Goal: Information Seeking & Learning: Learn about a topic

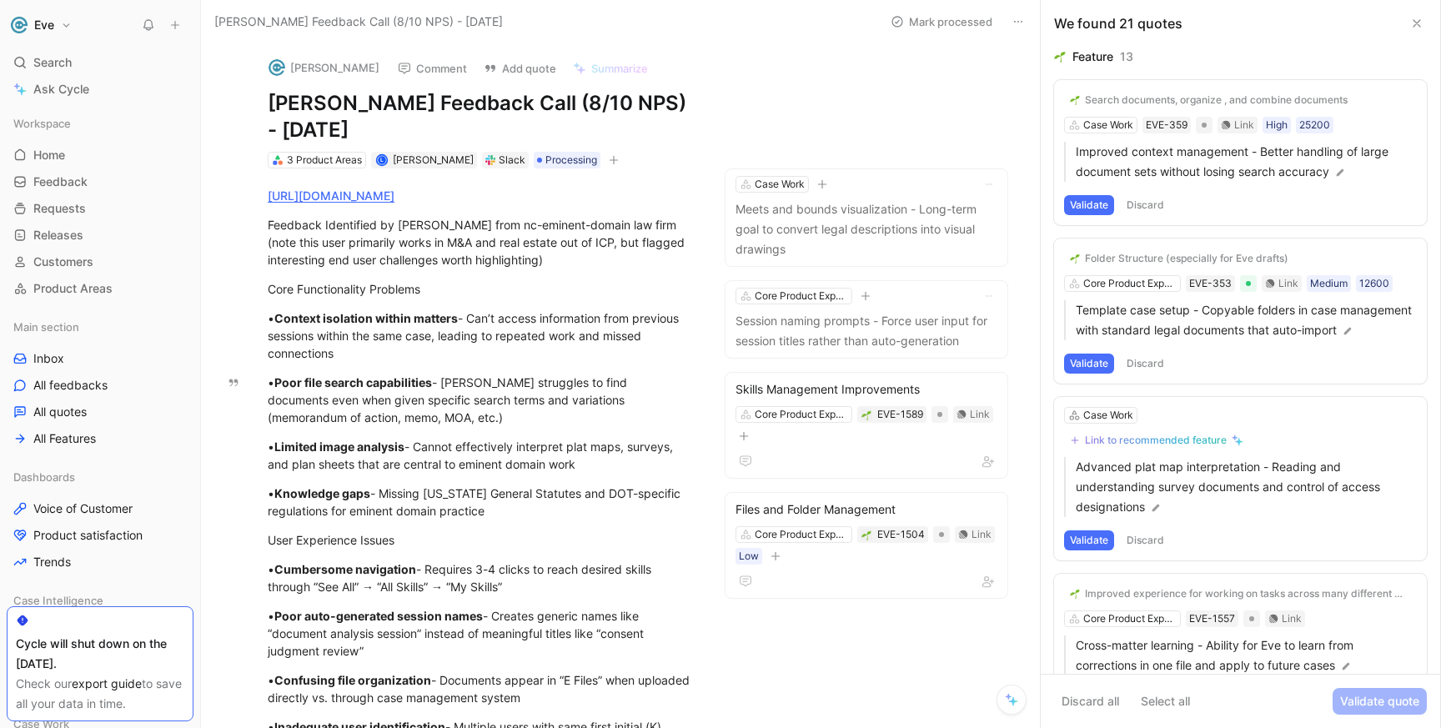
click at [1060, 103] on div at bounding box center [1054, 99] width 13 height 13
click at [1048, 93] on input "checkbox" at bounding box center [1048, 93] width 0 height 0
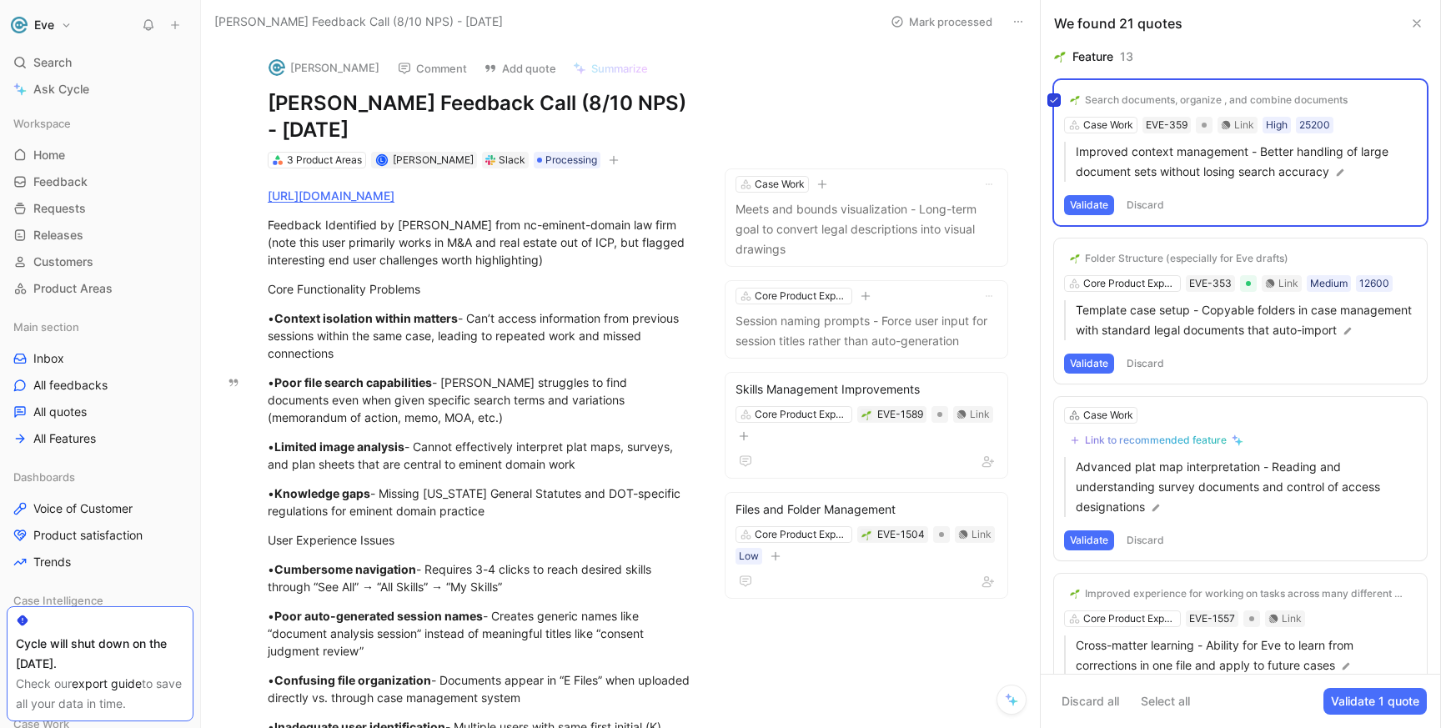
click at [1059, 103] on div at bounding box center [1054, 99] width 13 height 13
click at [1048, 93] on input "checkbox" at bounding box center [1048, 93] width 0 height 0
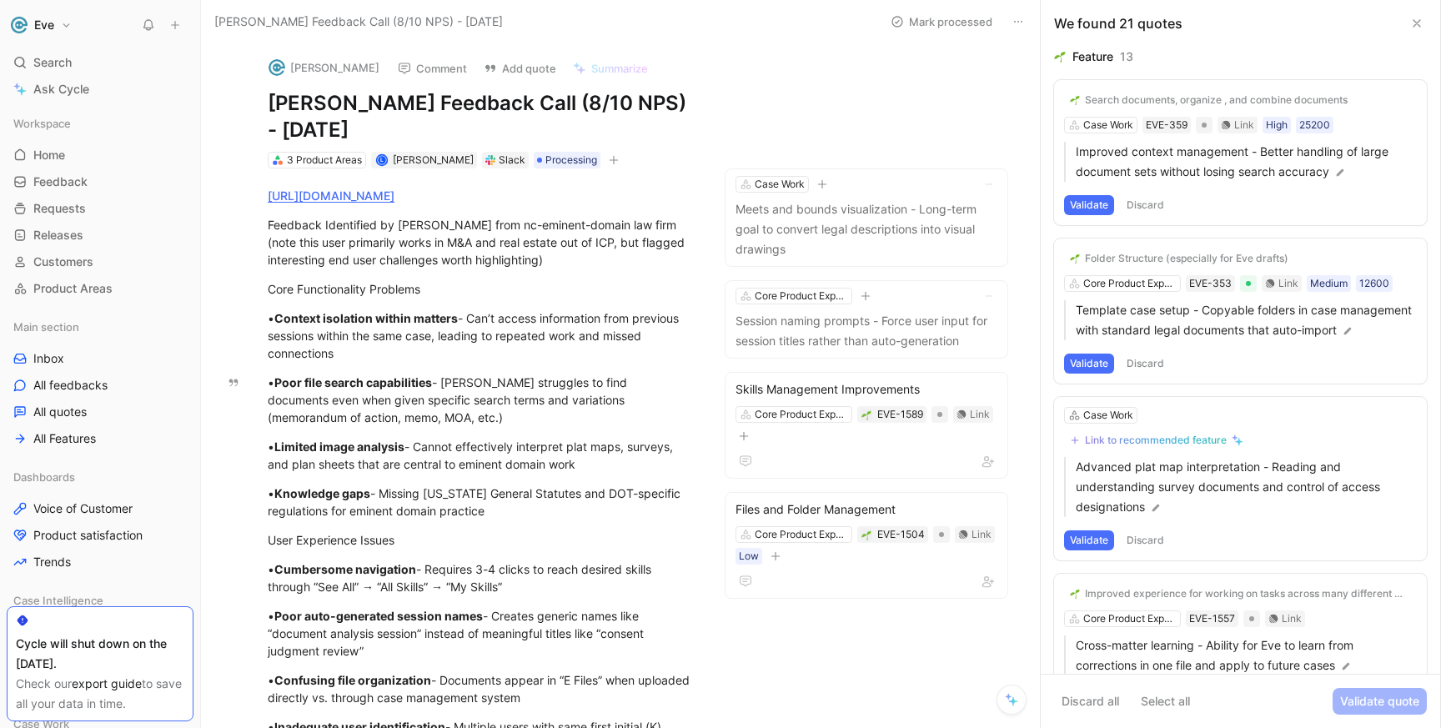
click at [1059, 103] on div at bounding box center [1054, 99] width 13 height 13
click at [1048, 93] on input "checkbox" at bounding box center [1048, 93] width 0 height 0
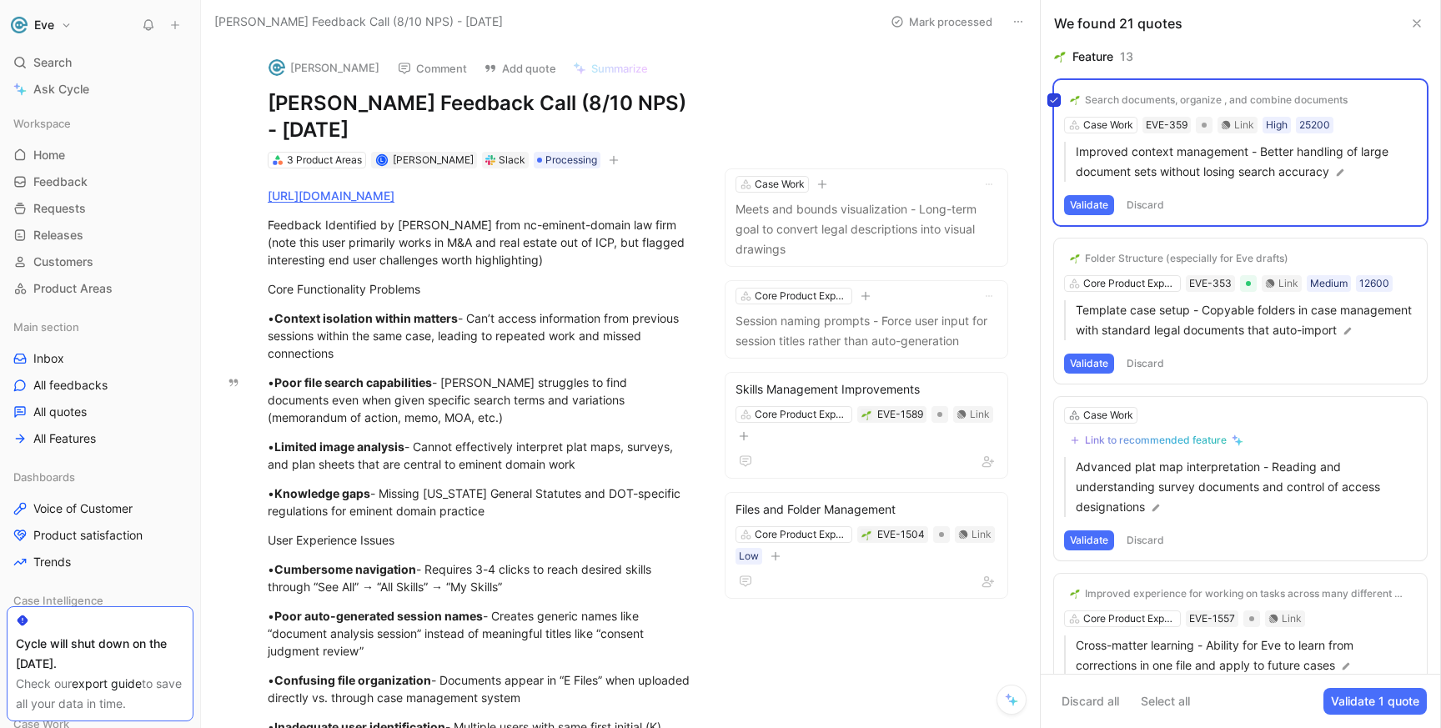
click at [1059, 103] on div at bounding box center [1054, 99] width 13 height 13
click at [1048, 93] on input "checkbox" at bounding box center [1048, 93] width 0 height 0
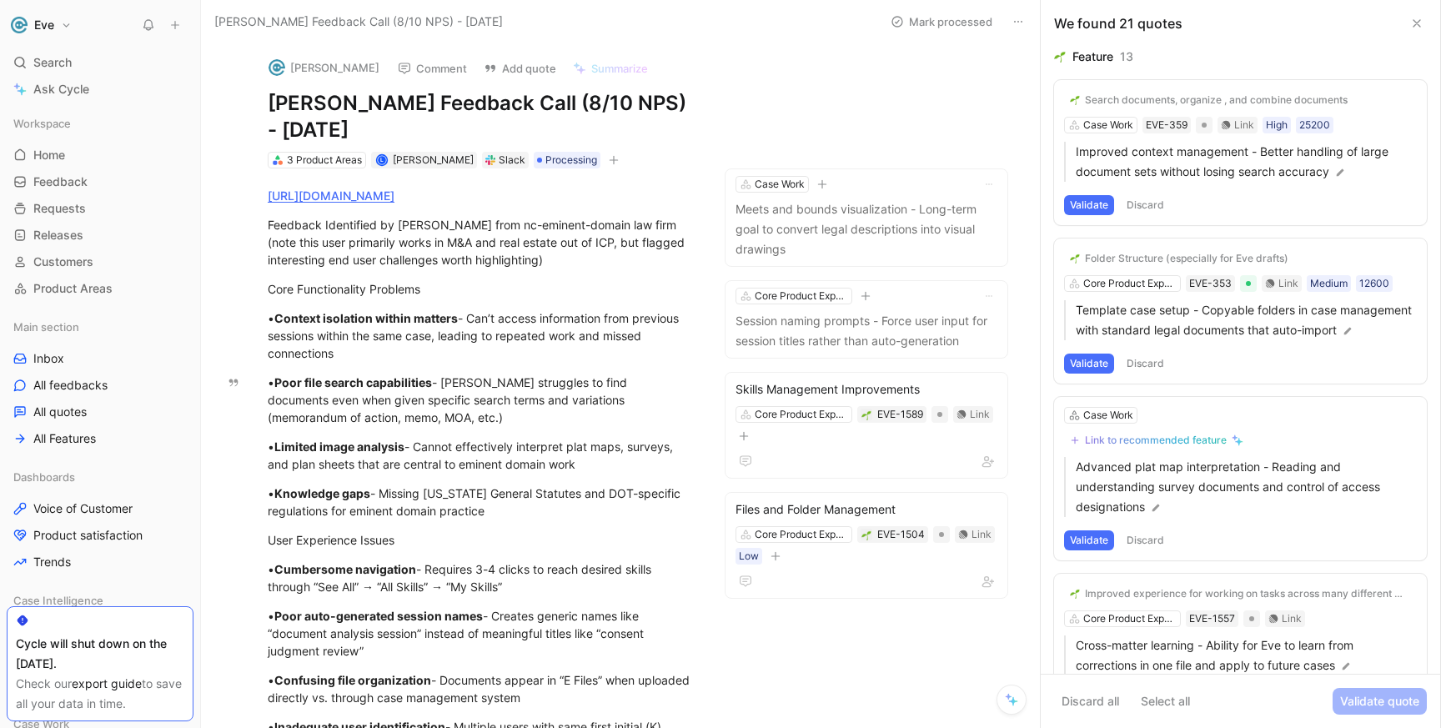
click at [1123, 128] on div "Search documents, organize , and combine documents Case Work EVE-359 Link High …" at bounding box center [1240, 152] width 373 height 145
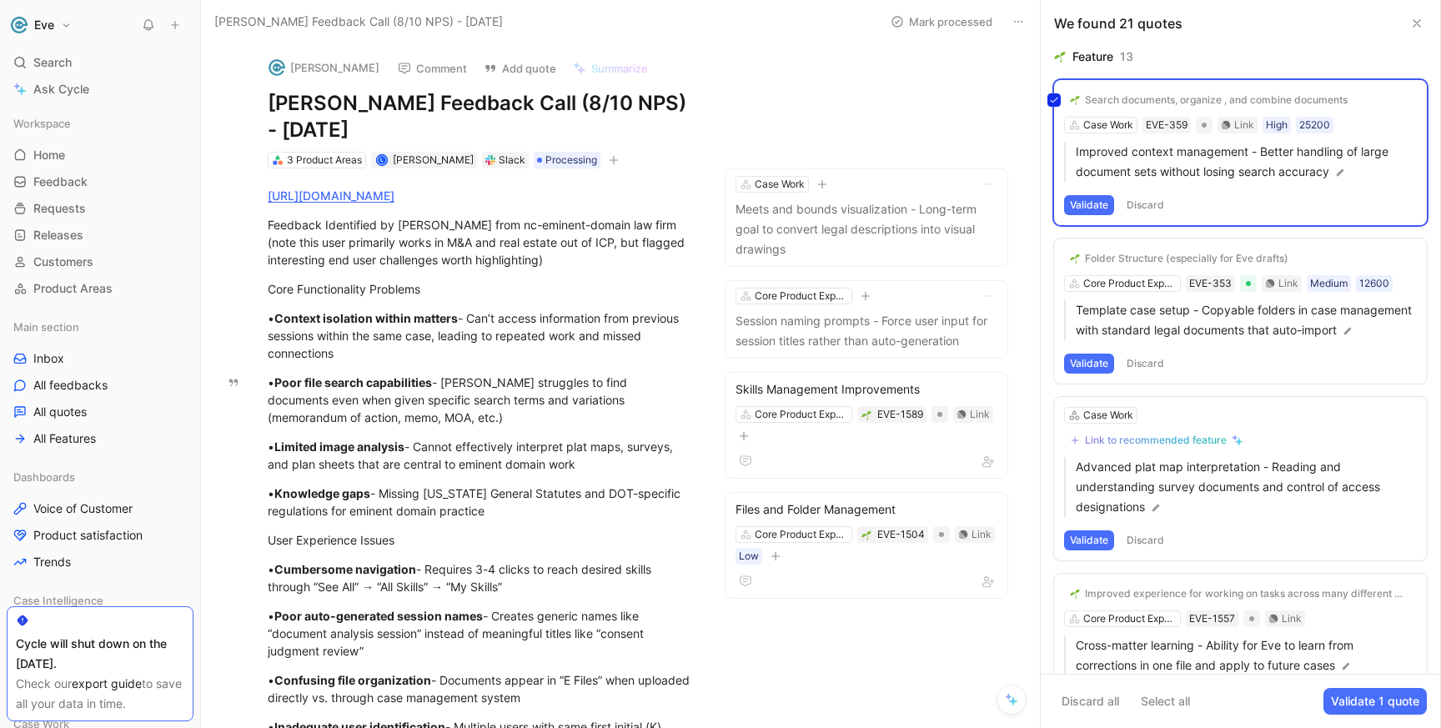
click at [1123, 129] on div "Search documents, organize , and combine documents Case Work EVE-359 Link High …" at bounding box center [1240, 152] width 373 height 145
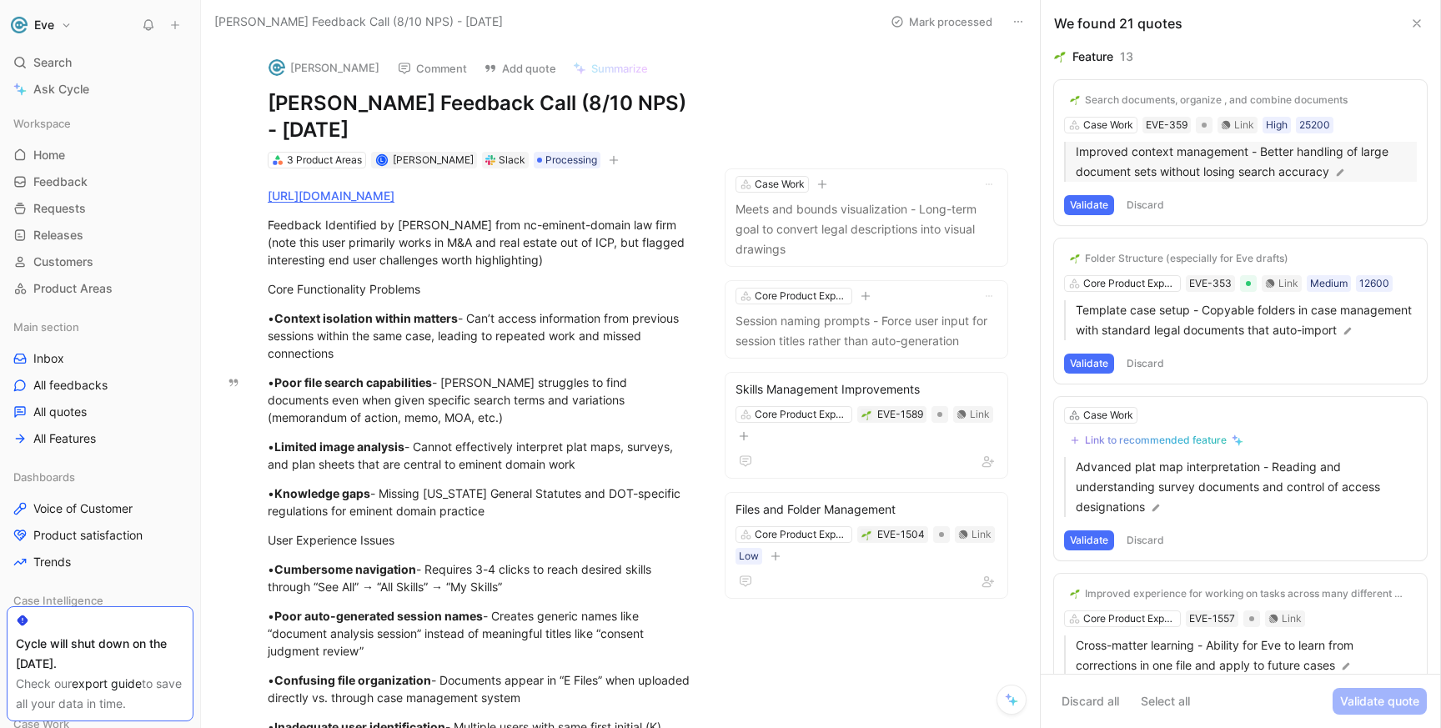
click at [1181, 174] on p "Improved context management - Better handling of large document sets without lo…" at bounding box center [1246, 162] width 341 height 40
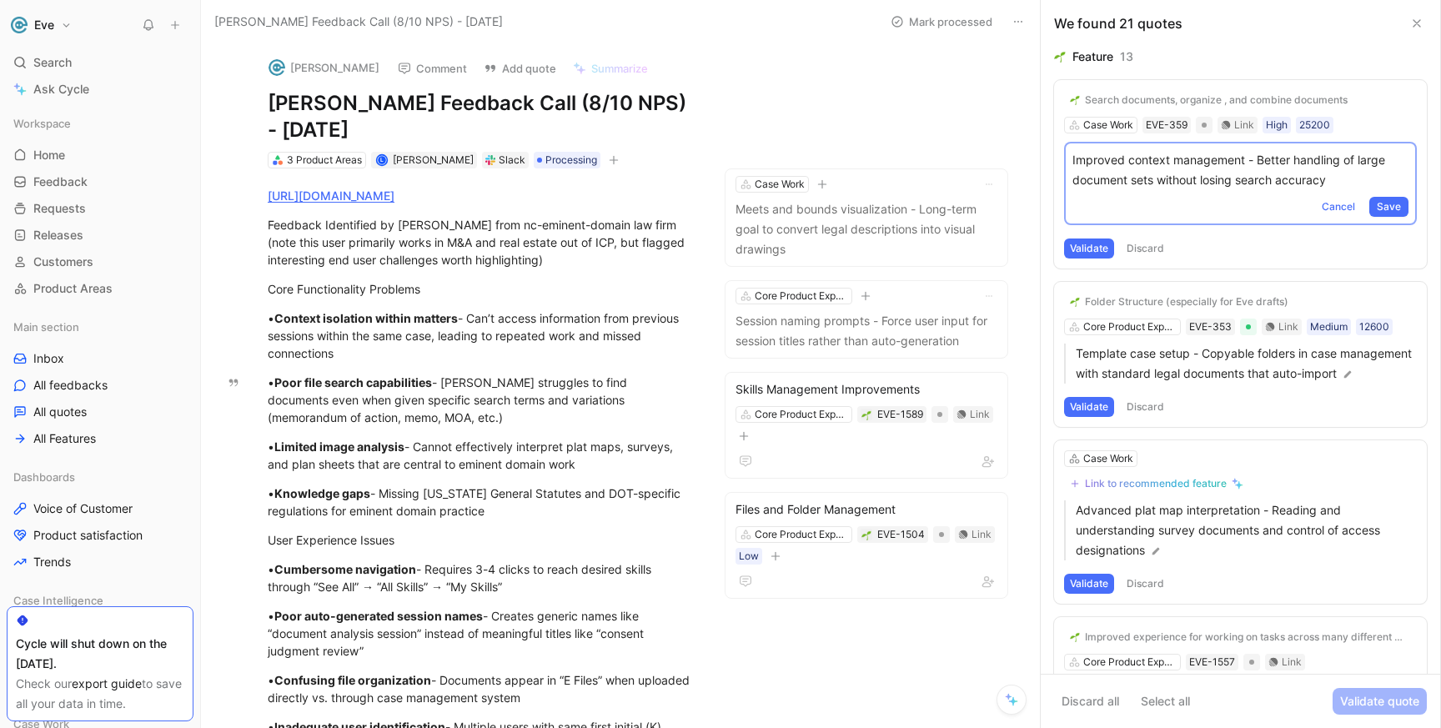
click at [1093, 122] on div "Search documents, organize , and combine documents Case Work EVE-359 Link High …" at bounding box center [1240, 174] width 373 height 189
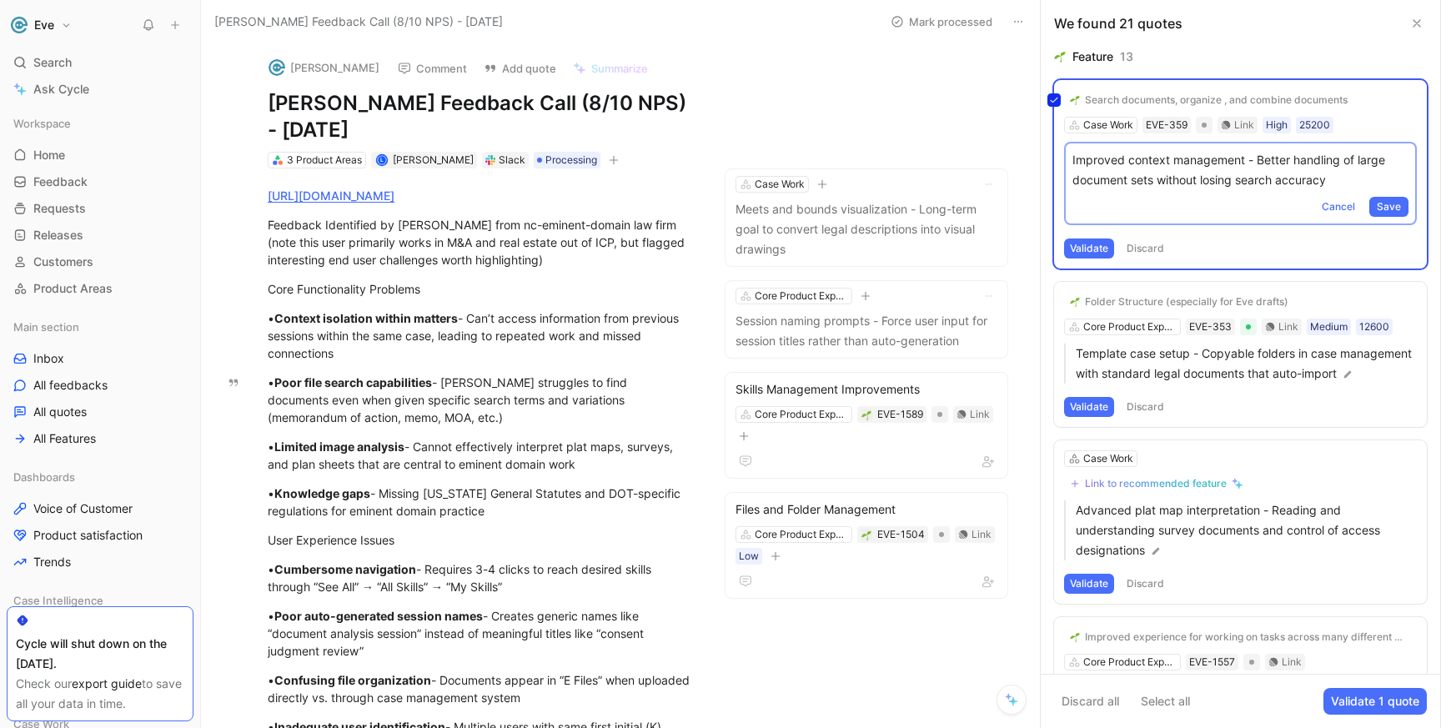
click at [1094, 123] on div "Search documents, organize , and combine documents Case Work EVE-359 Link High …" at bounding box center [1240, 174] width 373 height 189
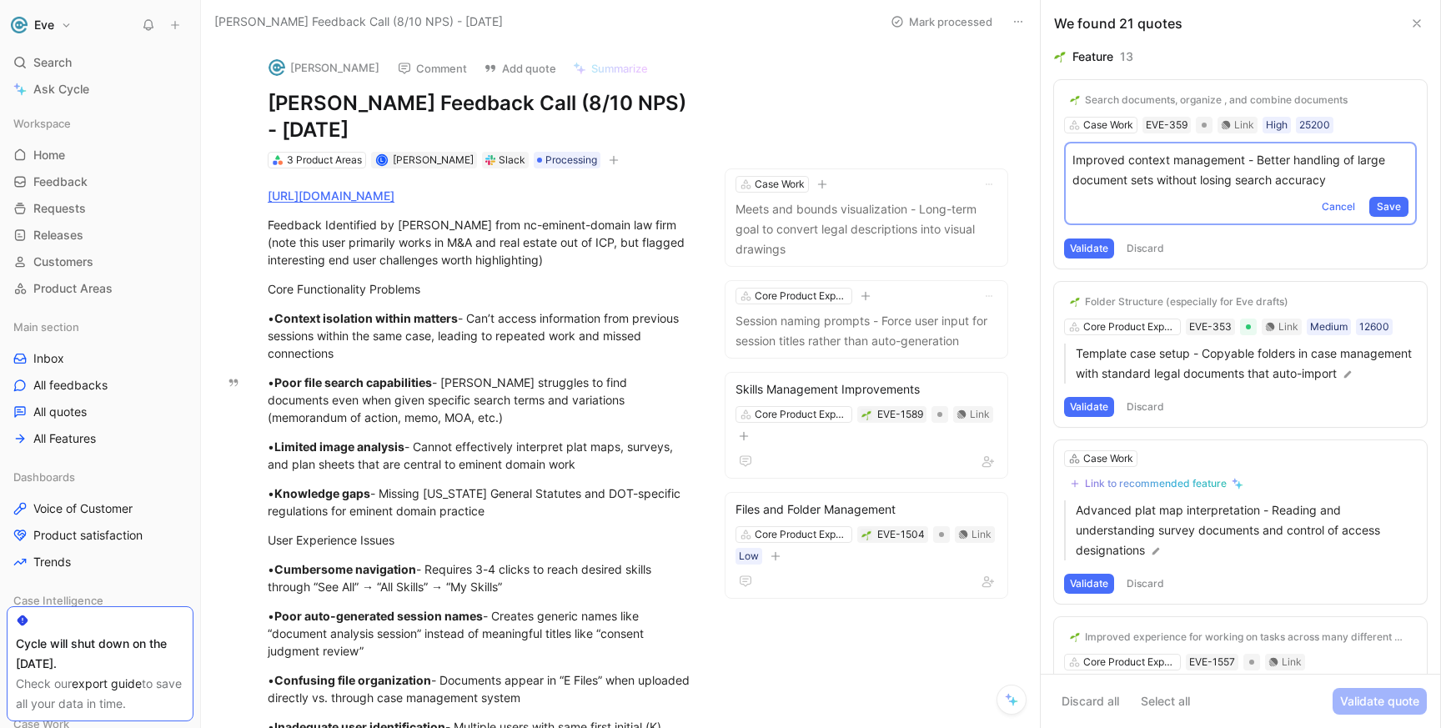
click at [1196, 100] on div "Search documents, organize , and combine documents" at bounding box center [1216, 99] width 263 height 13
click at [1202, 98] on div "Search documents, organize , and combine documents" at bounding box center [1216, 99] width 263 height 13
click at [1340, 214] on span "Cancel" at bounding box center [1338, 207] width 33 height 17
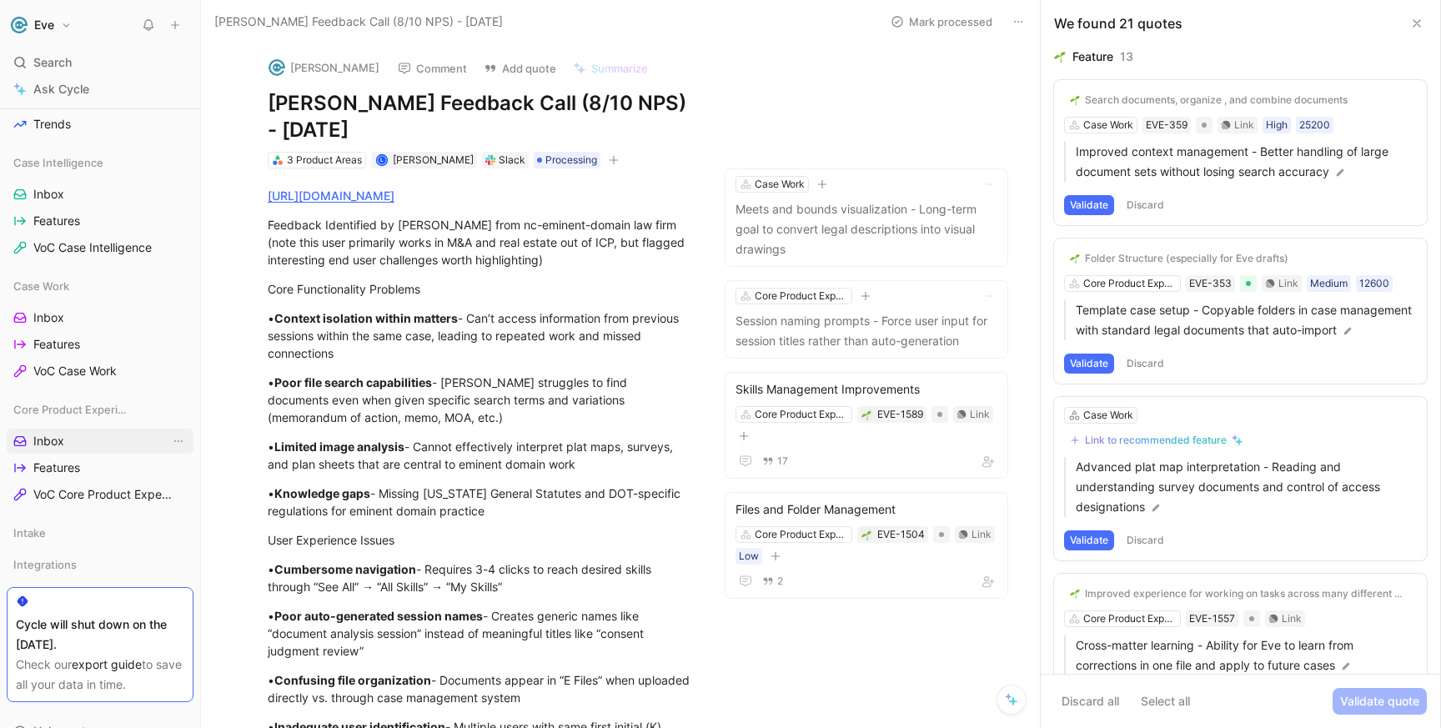
scroll to position [439, 0]
click at [58, 437] on span "Inbox" at bounding box center [48, 440] width 31 height 17
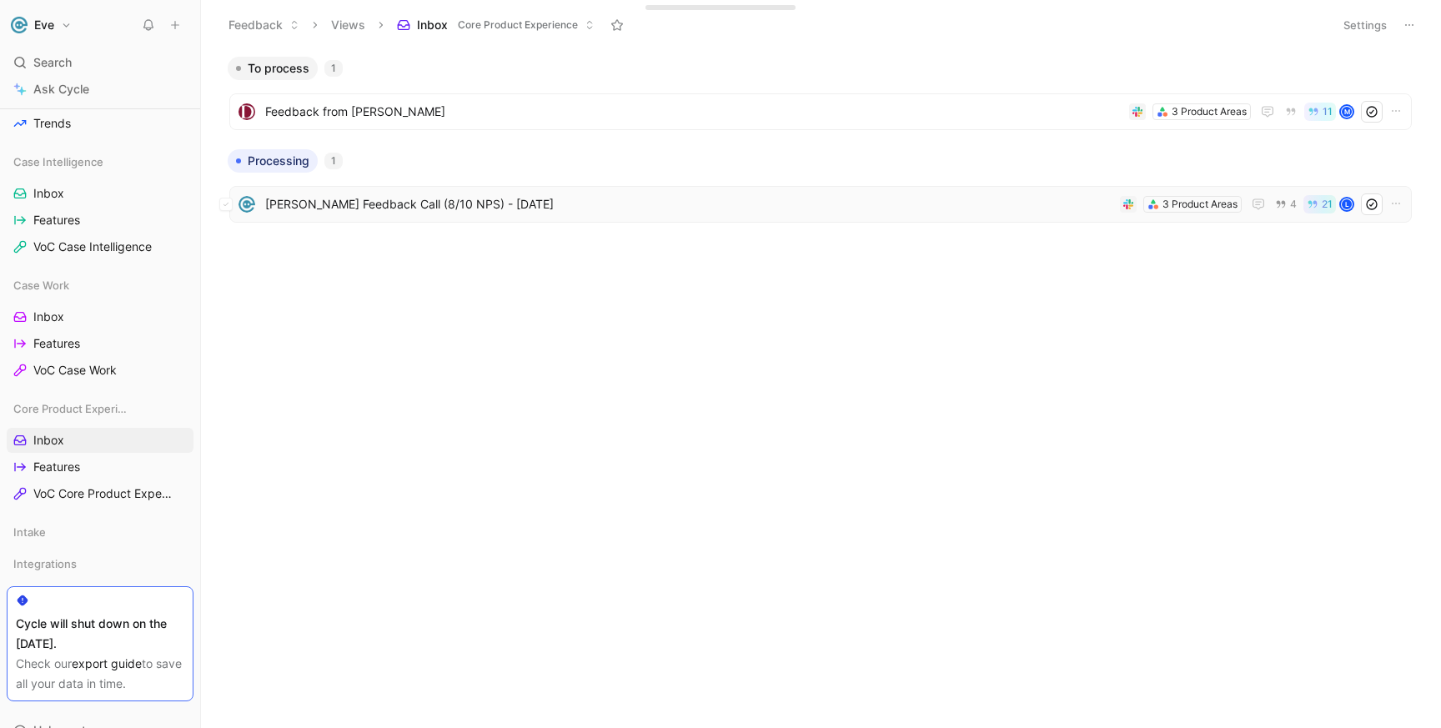
click at [476, 203] on span "[PERSON_NAME] Feedback Call (8/10 NPS) - [DATE]" at bounding box center [689, 204] width 848 height 20
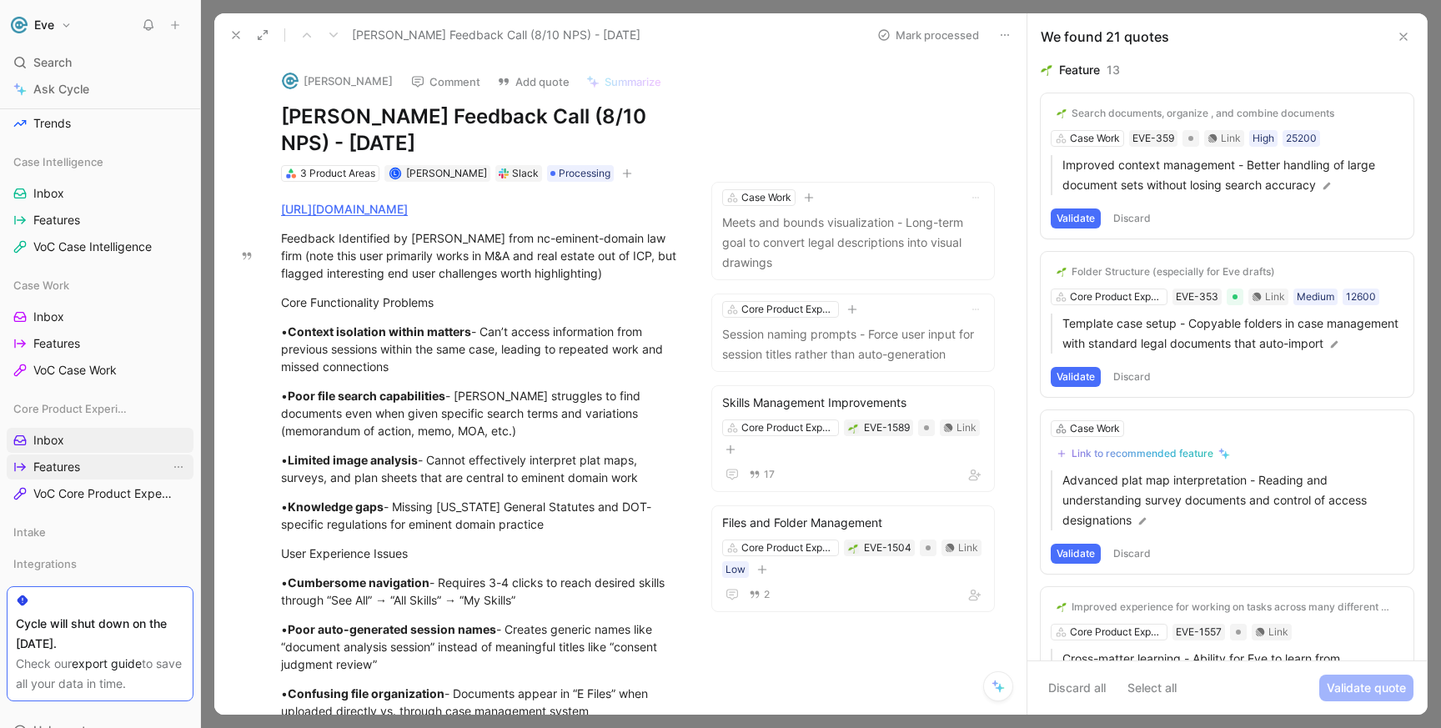
click at [78, 465] on span "Features" at bounding box center [56, 467] width 47 height 17
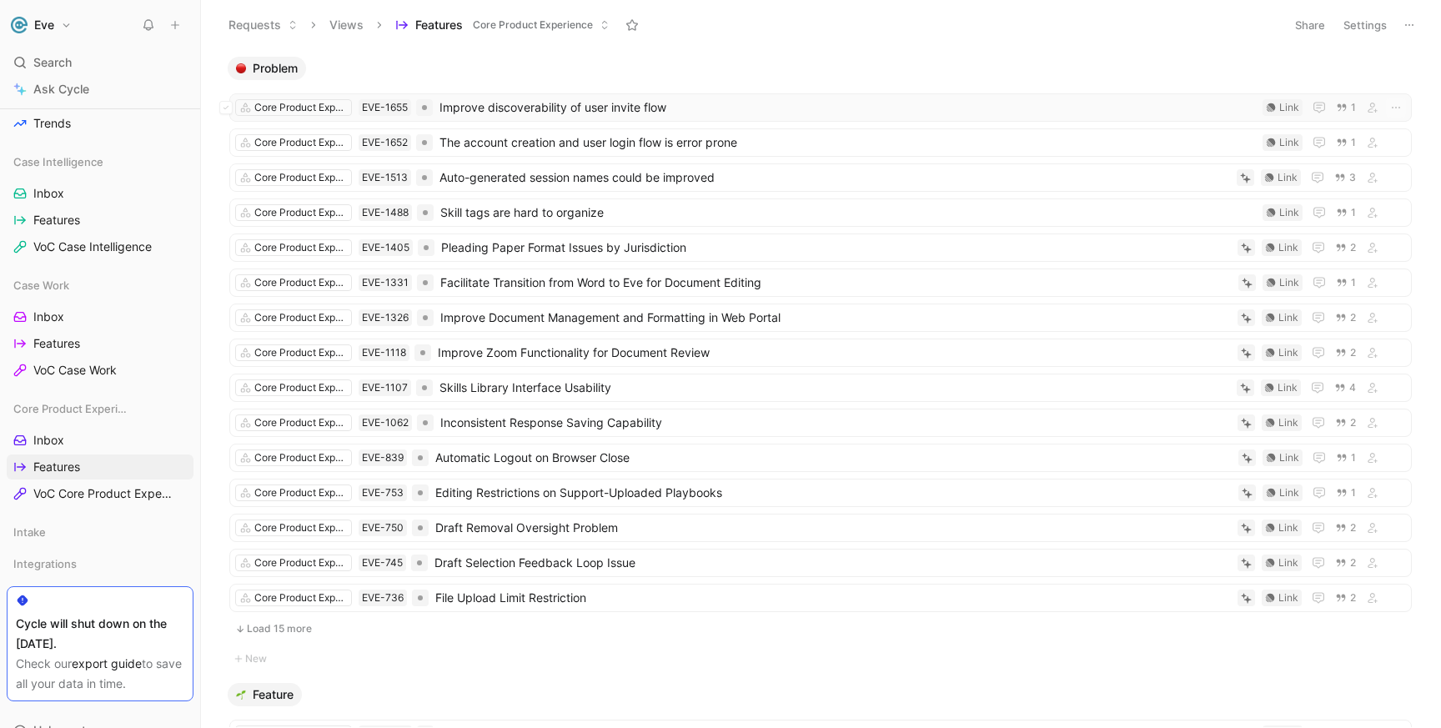
click at [1187, 103] on span "Improve discoverability of user invite flow" at bounding box center [848, 108] width 817 height 20
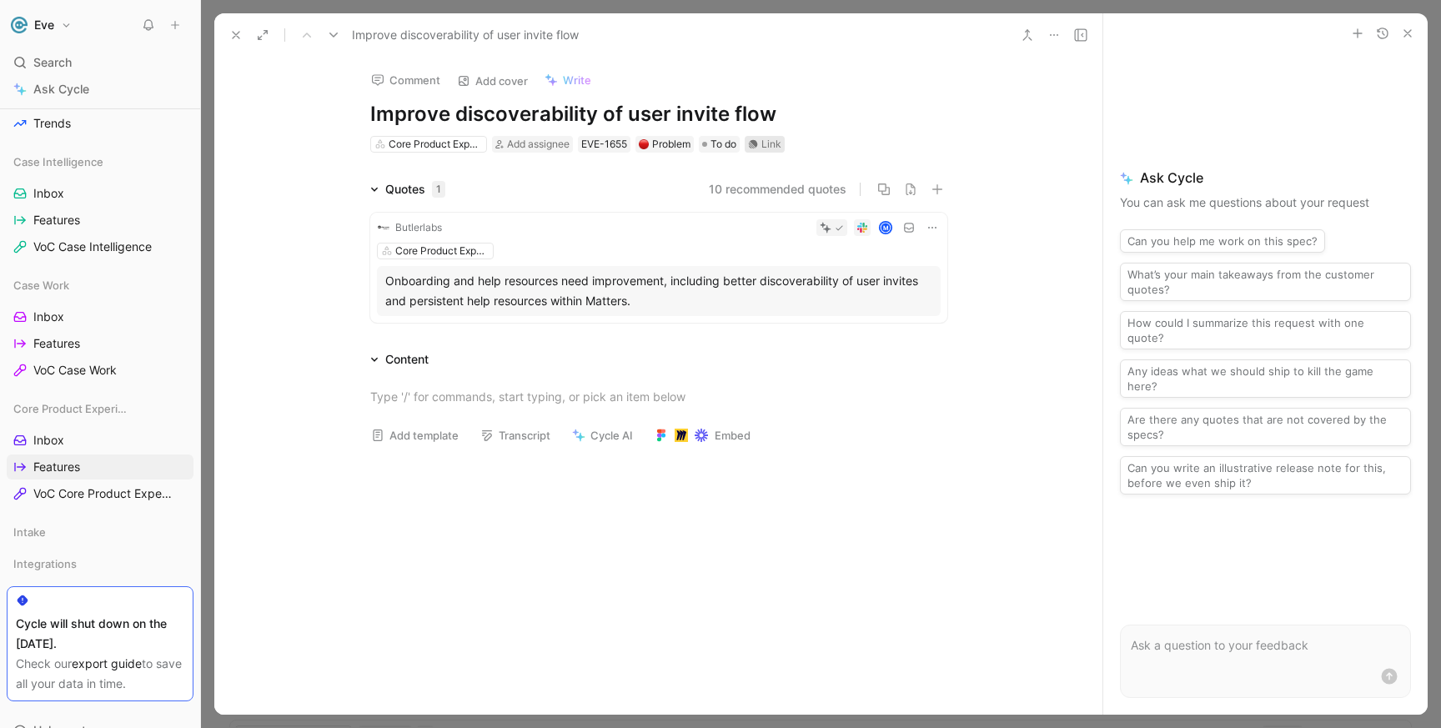
click at [757, 145] on icon at bounding box center [752, 144] width 9 height 9
click at [58, 63] on span "Search" at bounding box center [52, 63] width 38 height 20
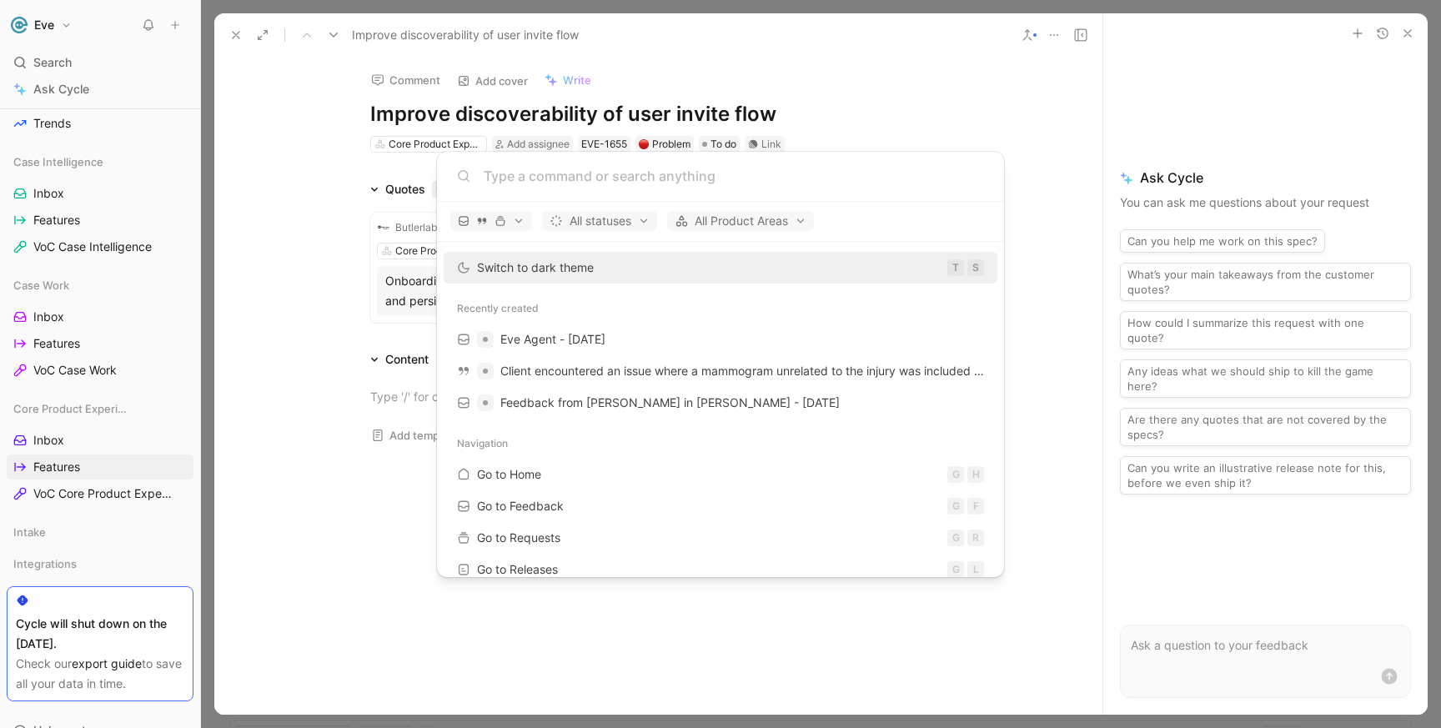
click at [58, 88] on body "Eve Search ⌘ K Ask Cycle Workspace Home G then H Feedback G then F Requests G t…" at bounding box center [720, 364] width 1441 height 728
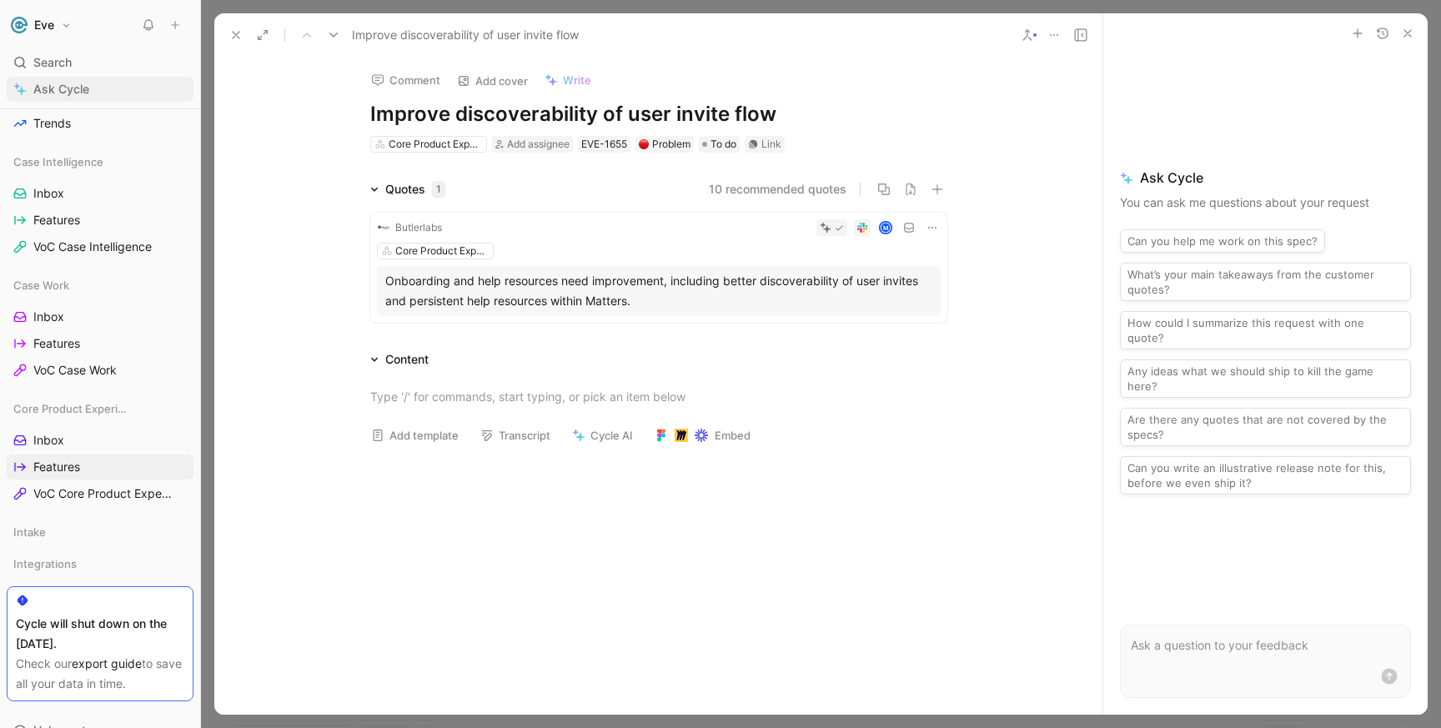
click at [63, 96] on span "Ask Cycle" at bounding box center [61, 89] width 56 height 20
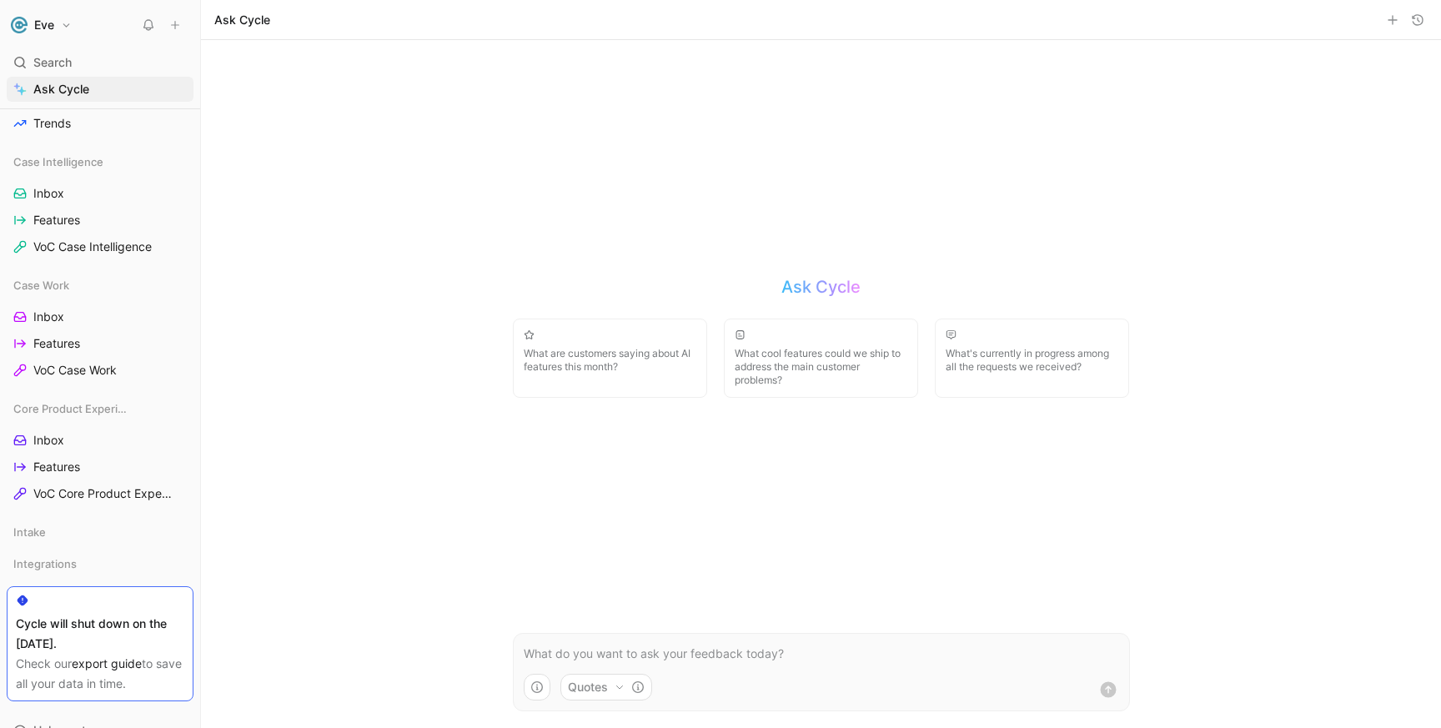
click at [642, 364] on span "What are customers saying about AI features this month?" at bounding box center [610, 360] width 173 height 27
click at [1114, 688] on use "submit" at bounding box center [1108, 689] width 16 height 16
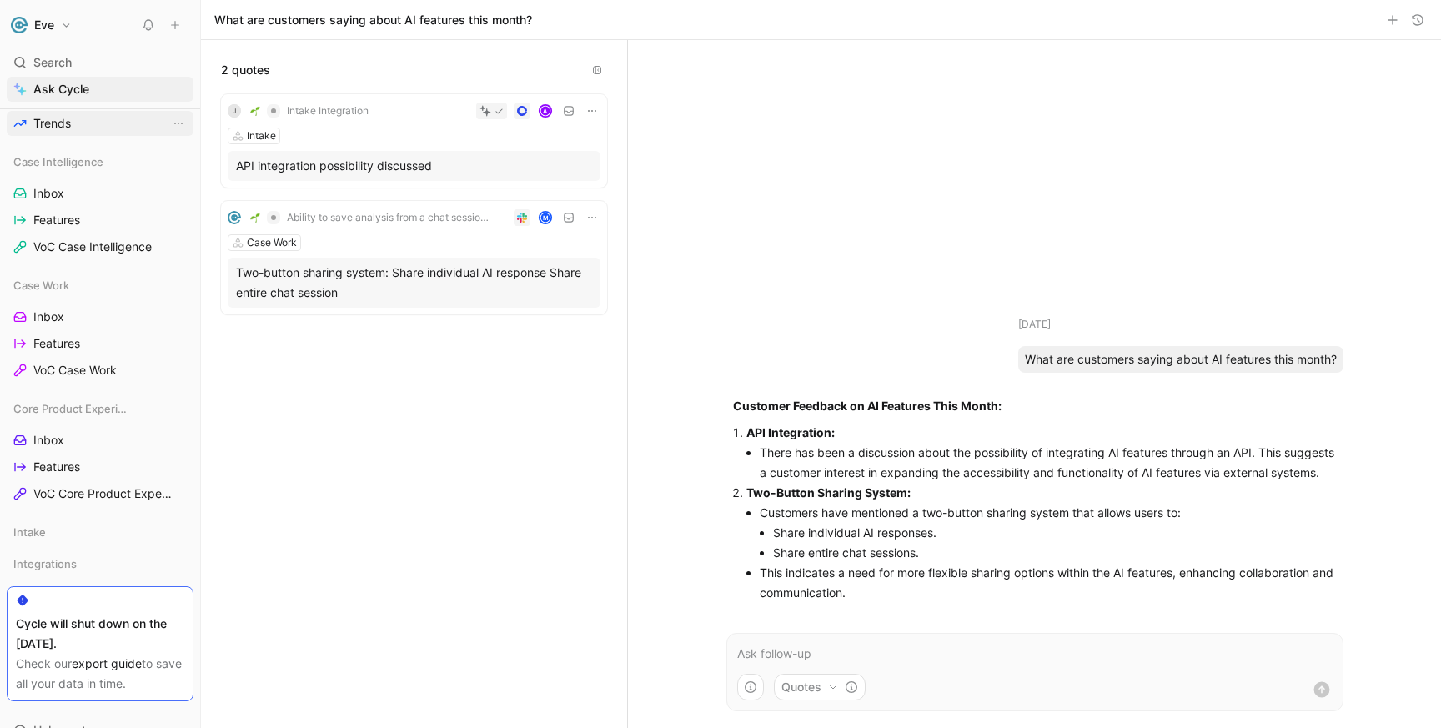
click at [91, 125] on link "Trends" at bounding box center [100, 123] width 187 height 25
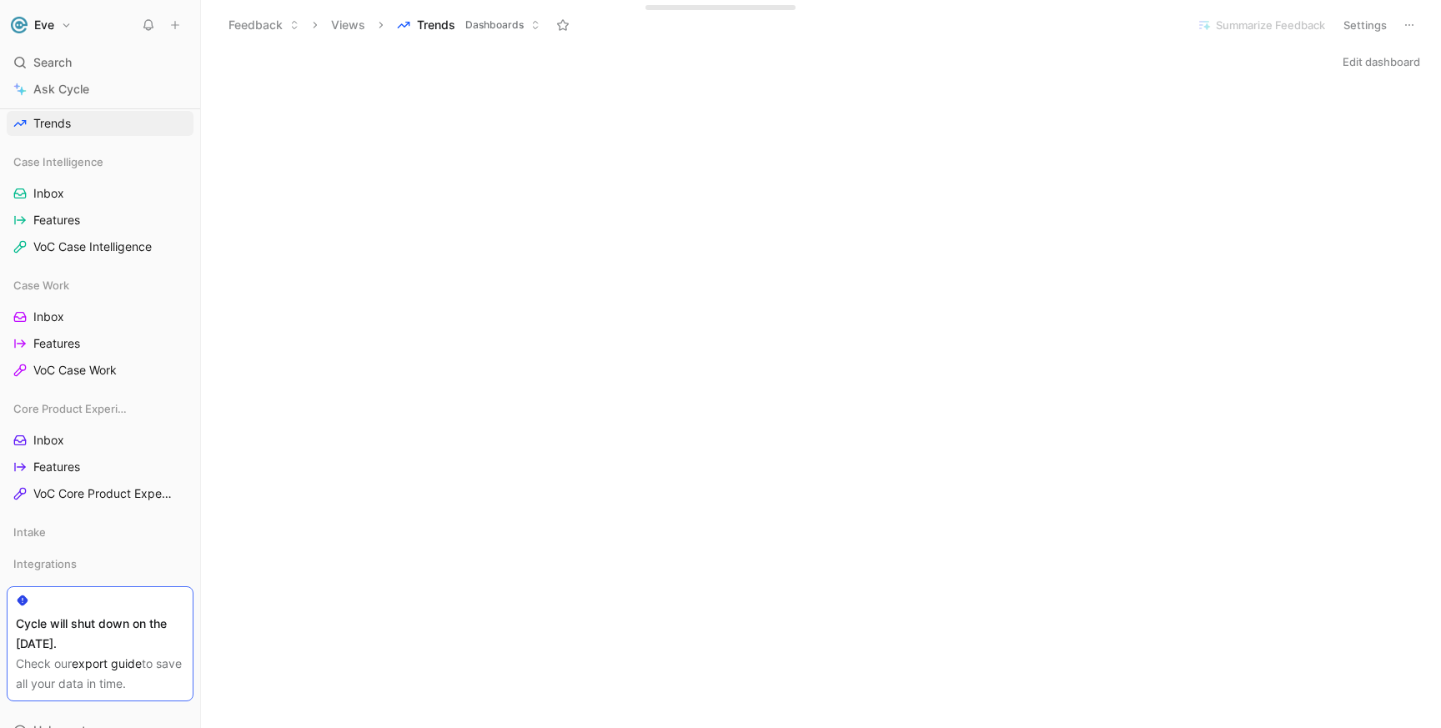
drag, startPoint x: 83, startPoint y: 628, endPoint x: 135, endPoint y: 649, distance: 56.5
click at [135, 649] on div "Cycle will shut down on the [DATE]." at bounding box center [100, 634] width 168 height 40
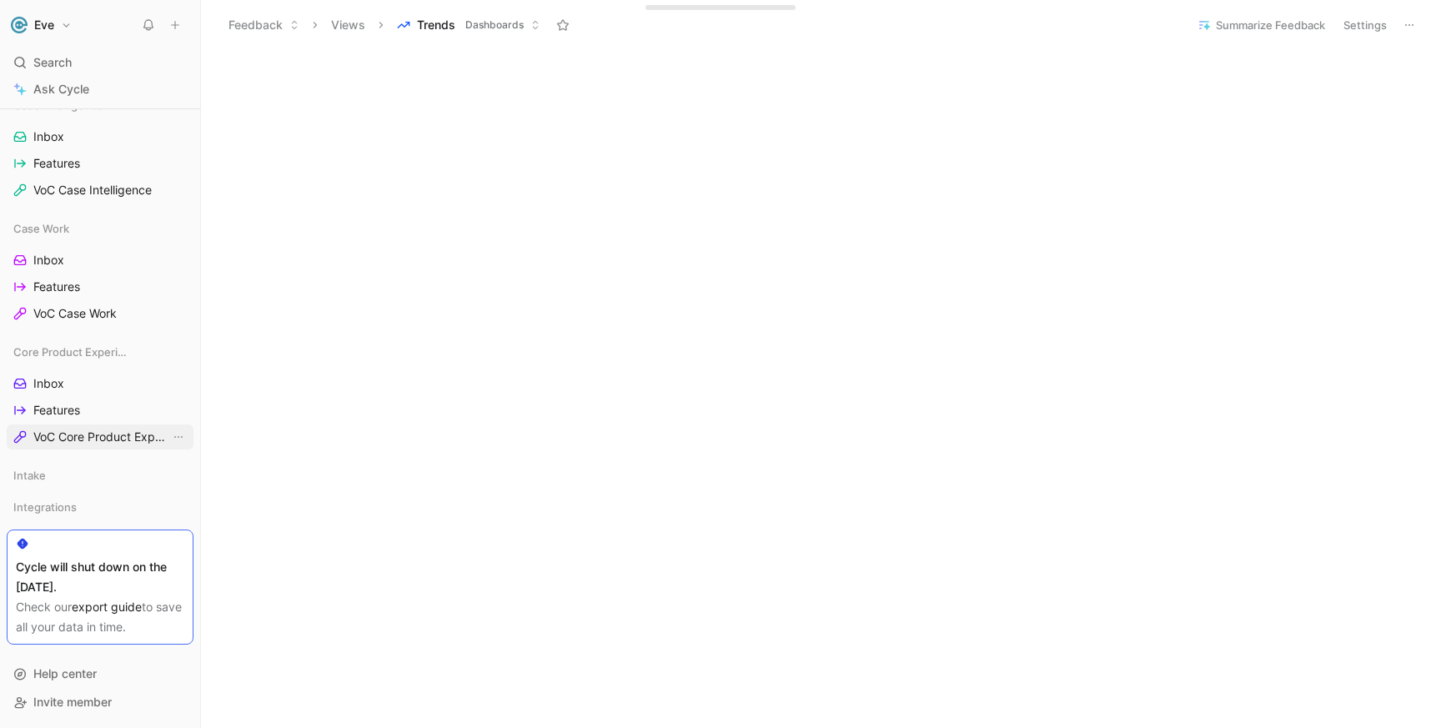
click at [88, 435] on span "VoC Core Product Experience" at bounding box center [101, 437] width 137 height 17
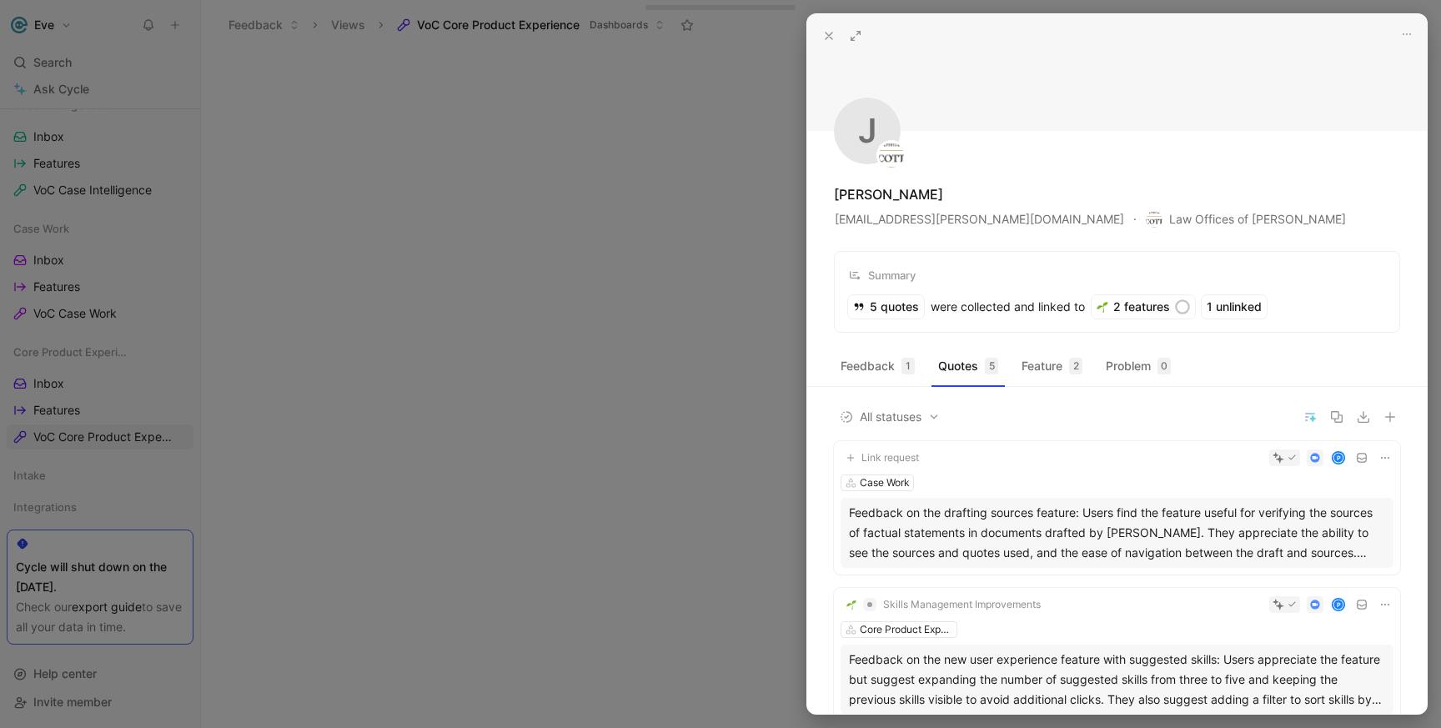
click at [429, 319] on div at bounding box center [720, 364] width 1441 height 728
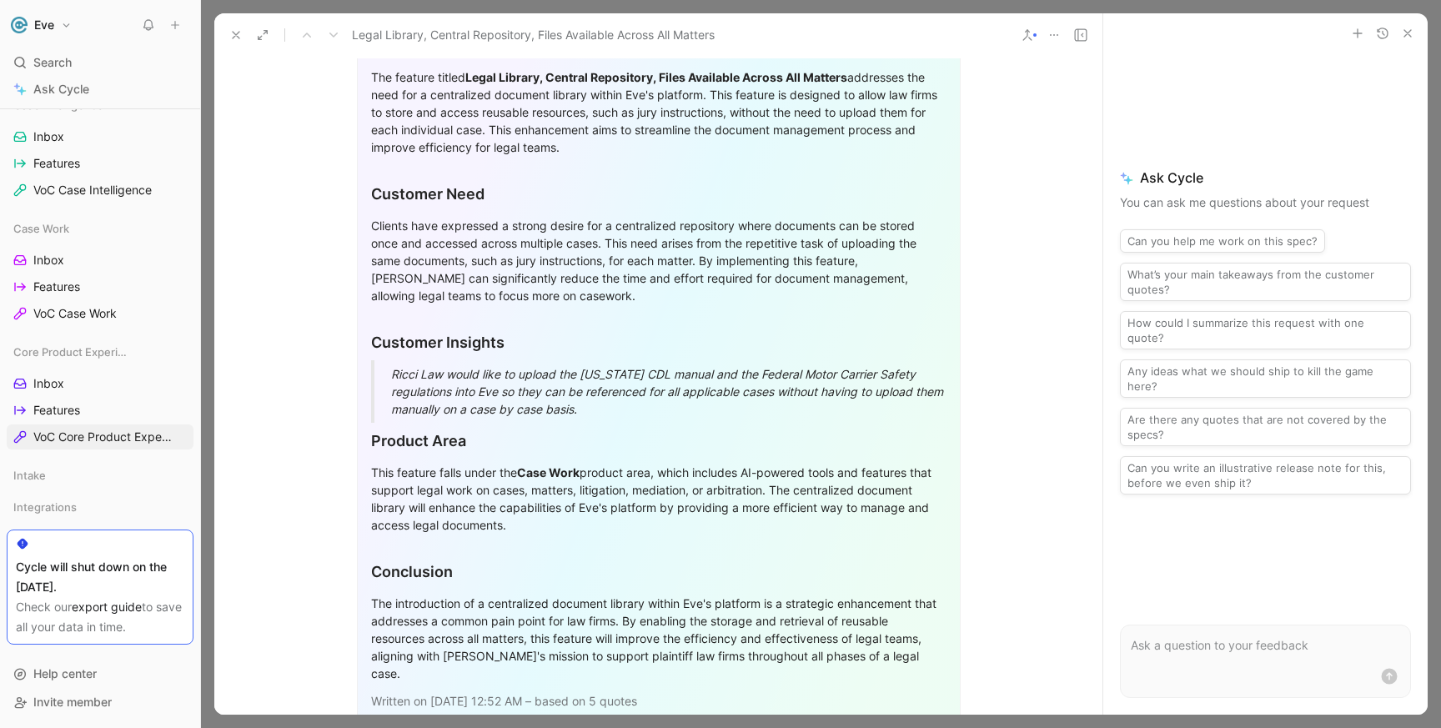
scroll to position [1726, 0]
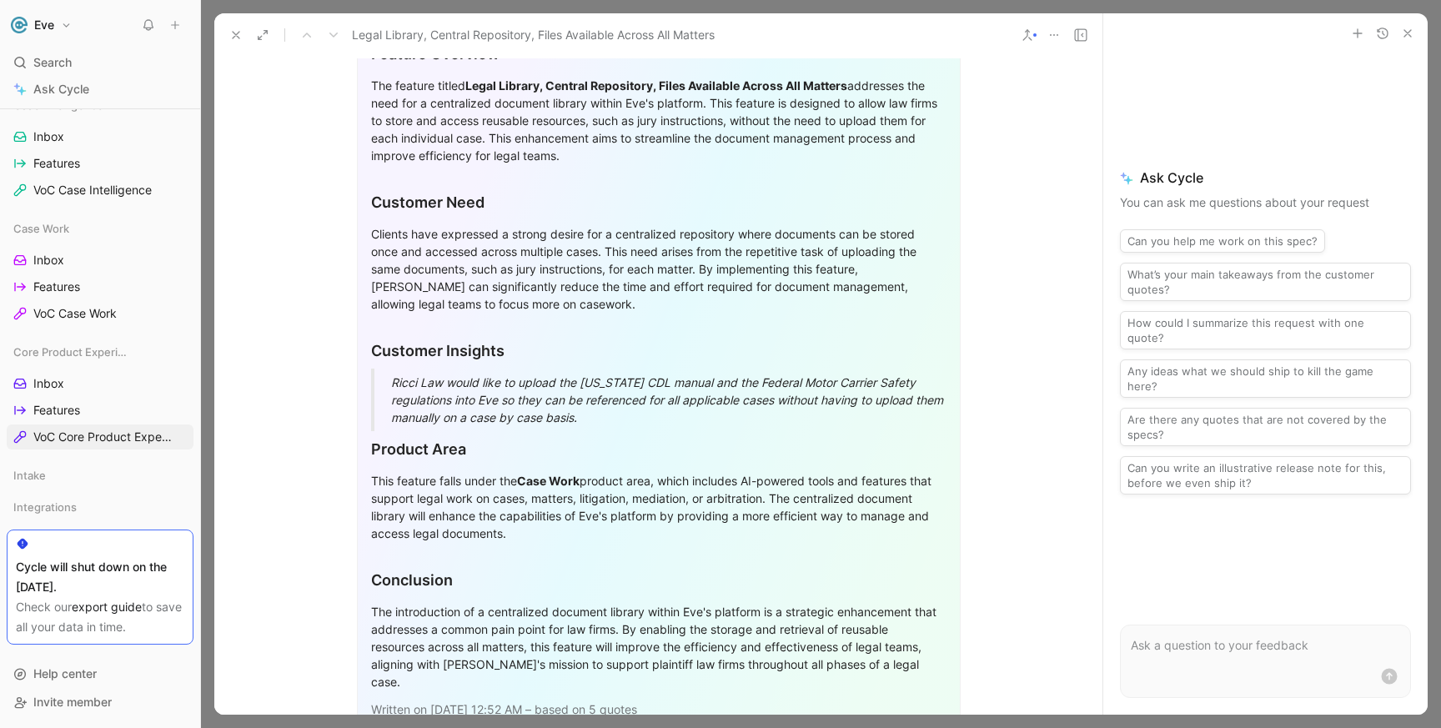
click at [1264, 246] on button "Can you help me work on this spec?" at bounding box center [1222, 240] width 205 height 23
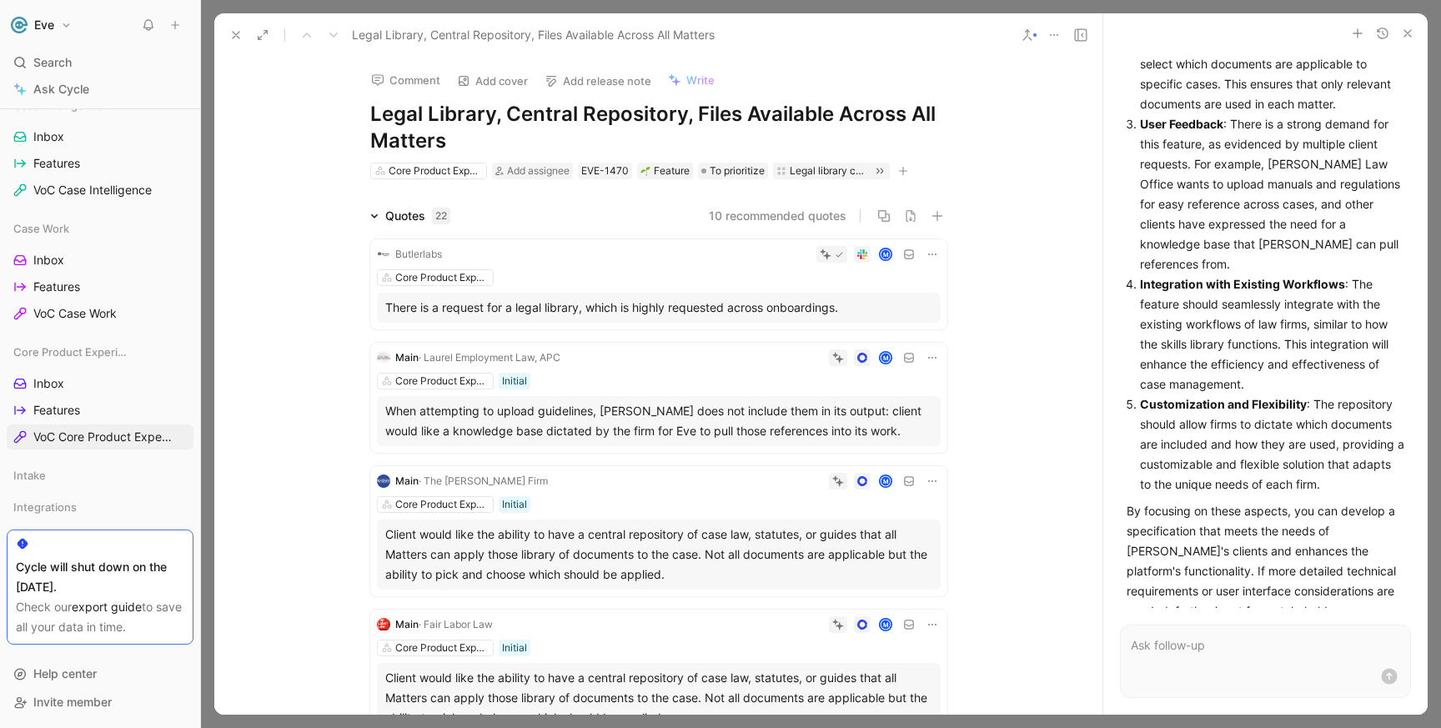
scroll to position [0, 0]
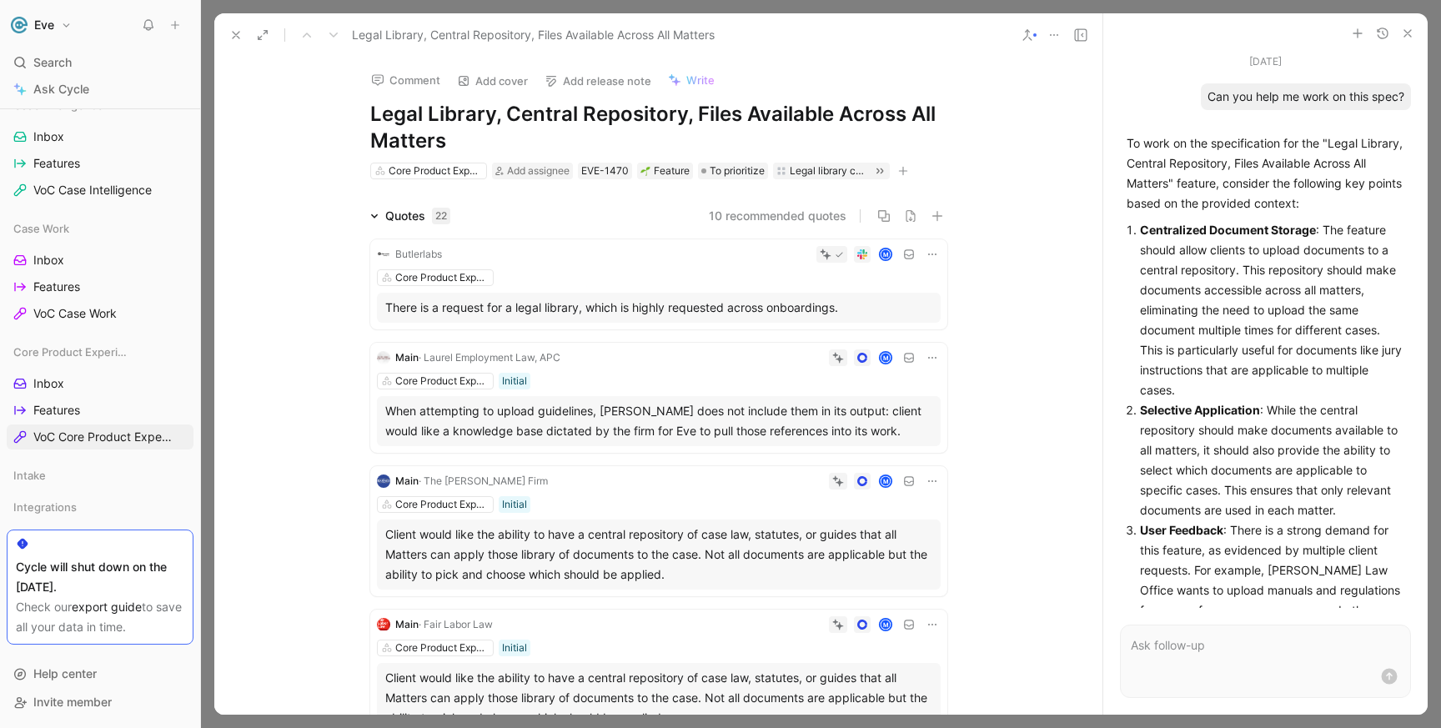
click at [48, 18] on h1 "Eve" at bounding box center [44, 25] width 20 height 15
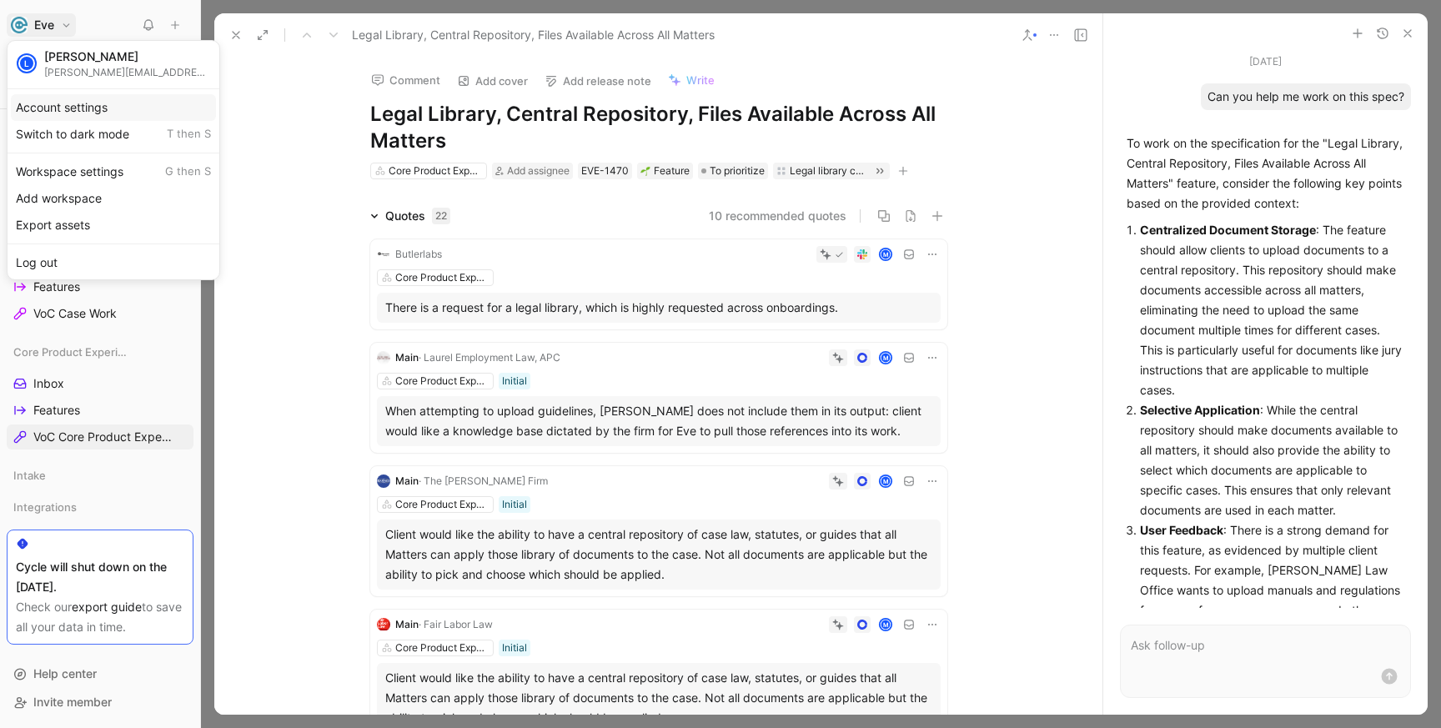
click at [103, 116] on div "Account settings" at bounding box center [113, 107] width 205 height 27
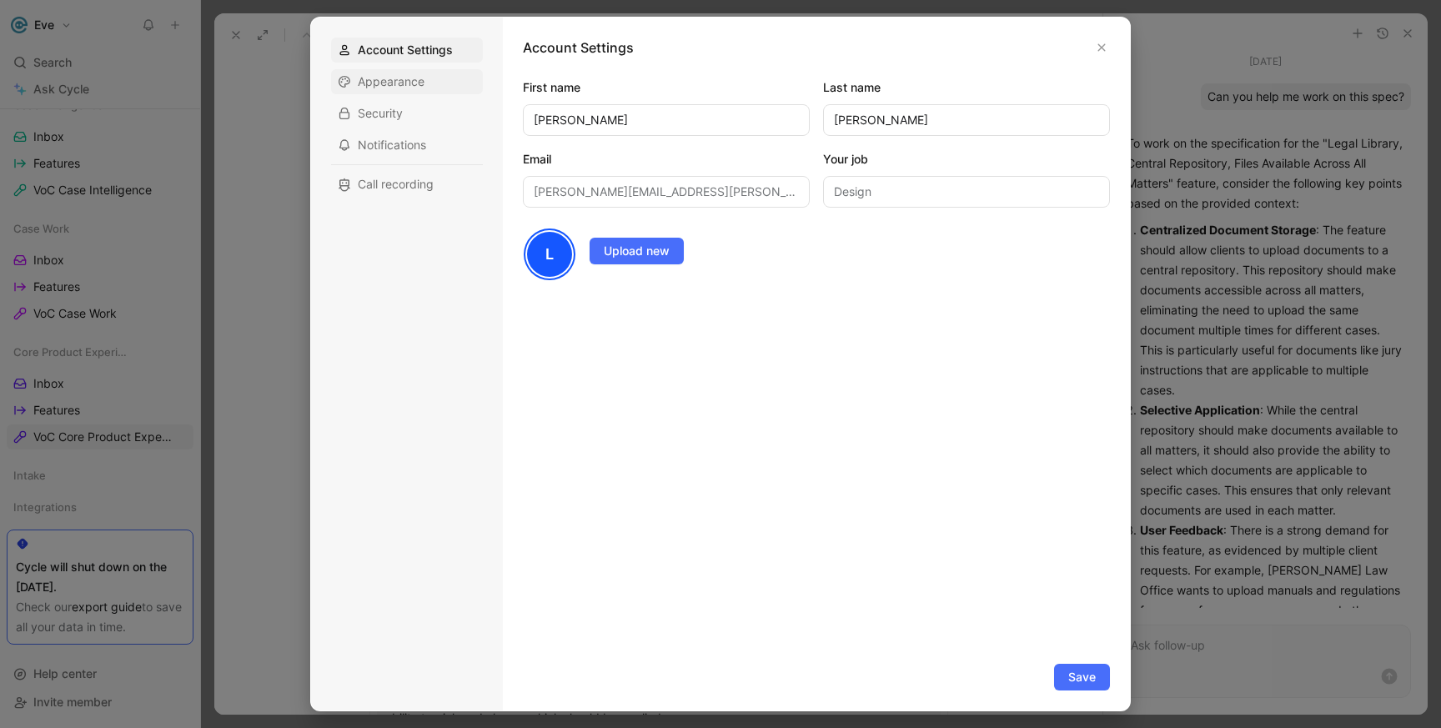
click at [404, 82] on span "Appearance" at bounding box center [391, 81] width 67 height 17
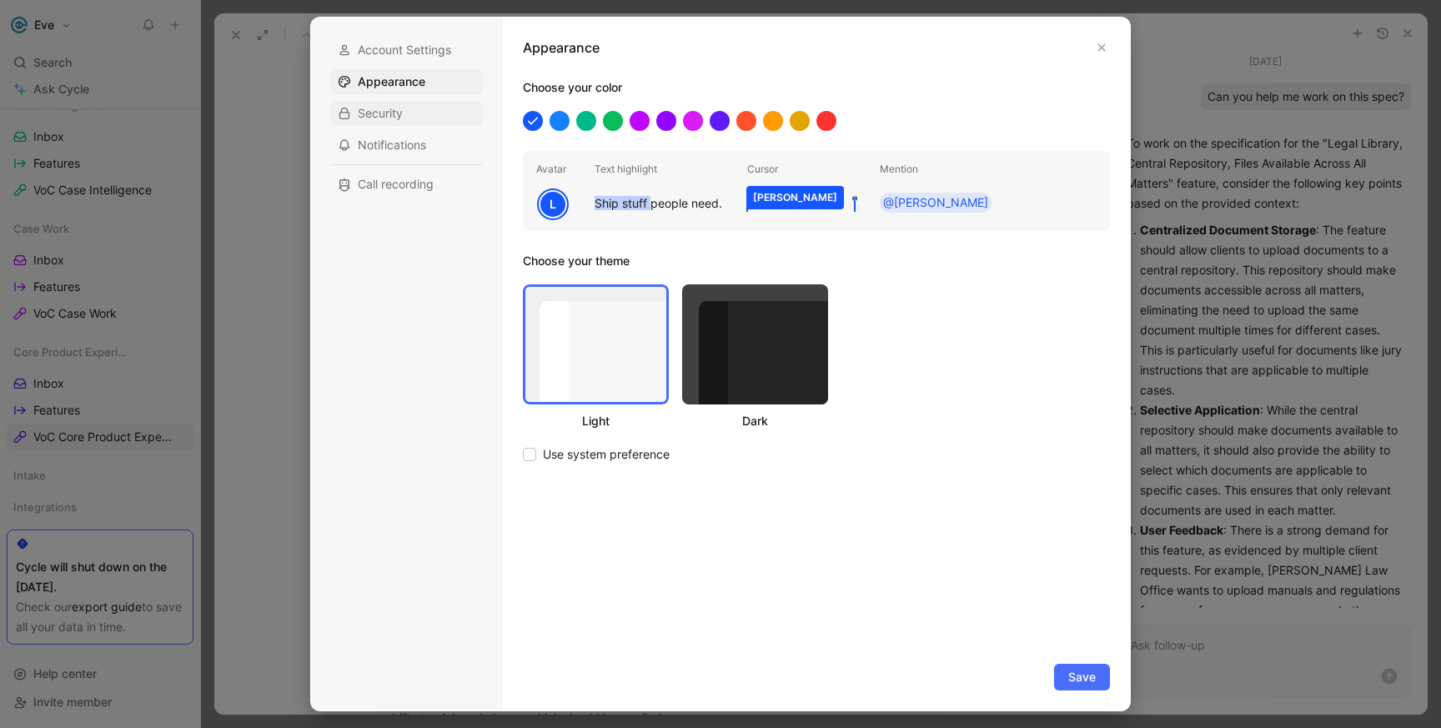
click at [404, 113] on div "Security" at bounding box center [407, 113] width 152 height 25
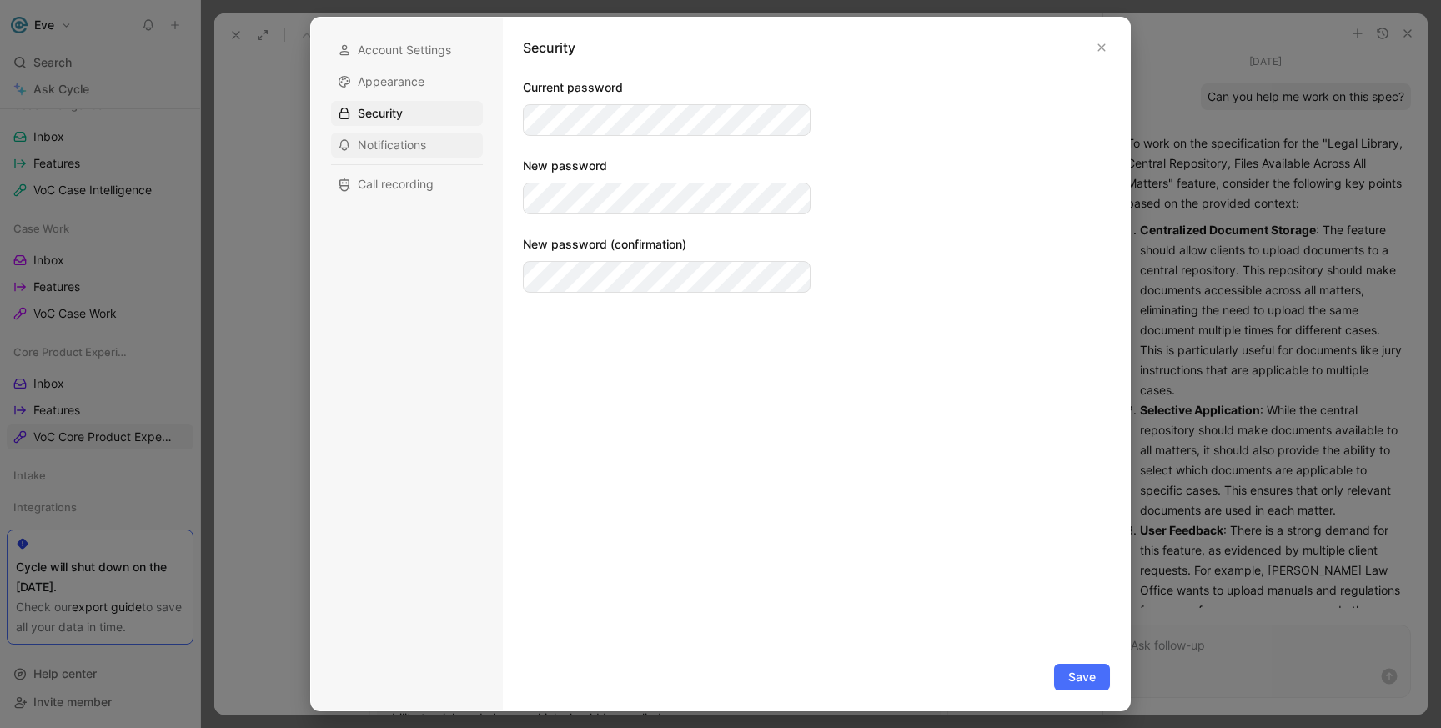
click at [406, 141] on span "Notifications" at bounding box center [392, 145] width 68 height 17
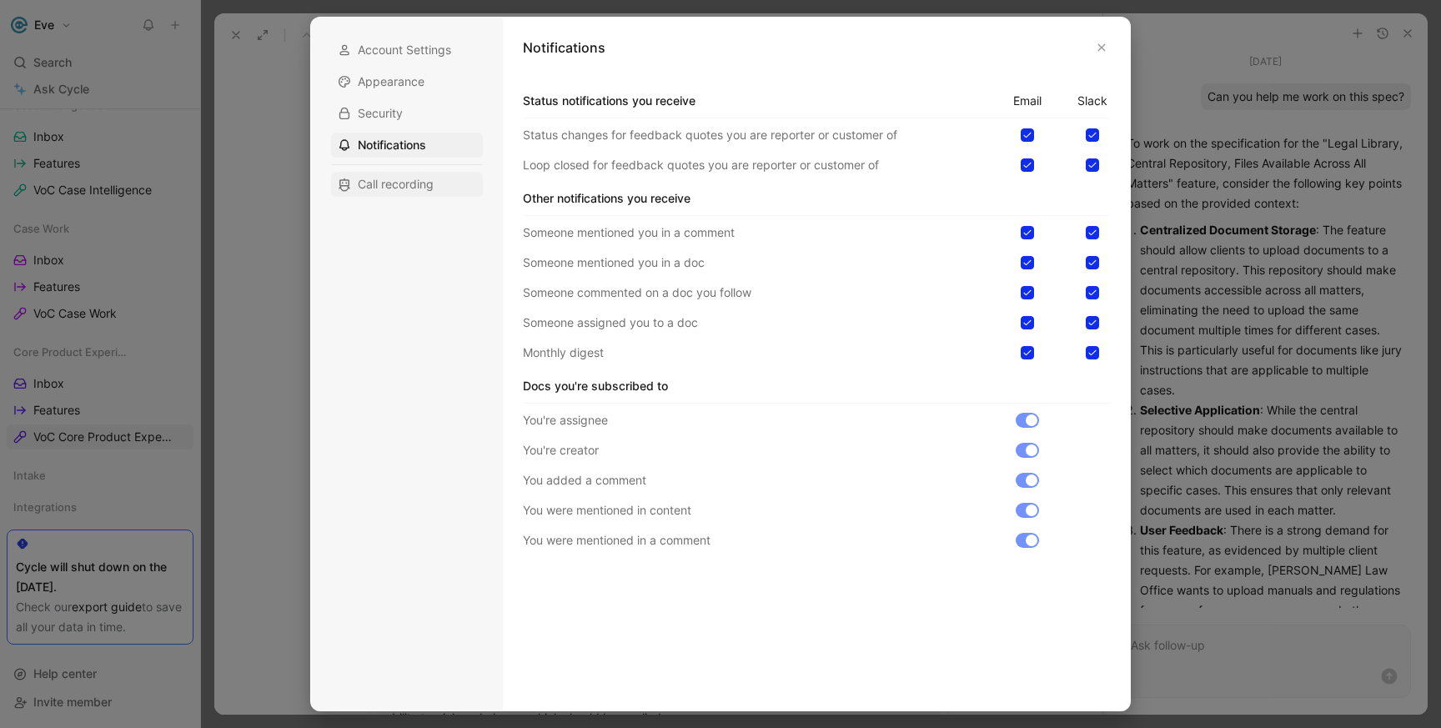
click at [409, 181] on span "Call recording" at bounding box center [396, 184] width 76 height 17
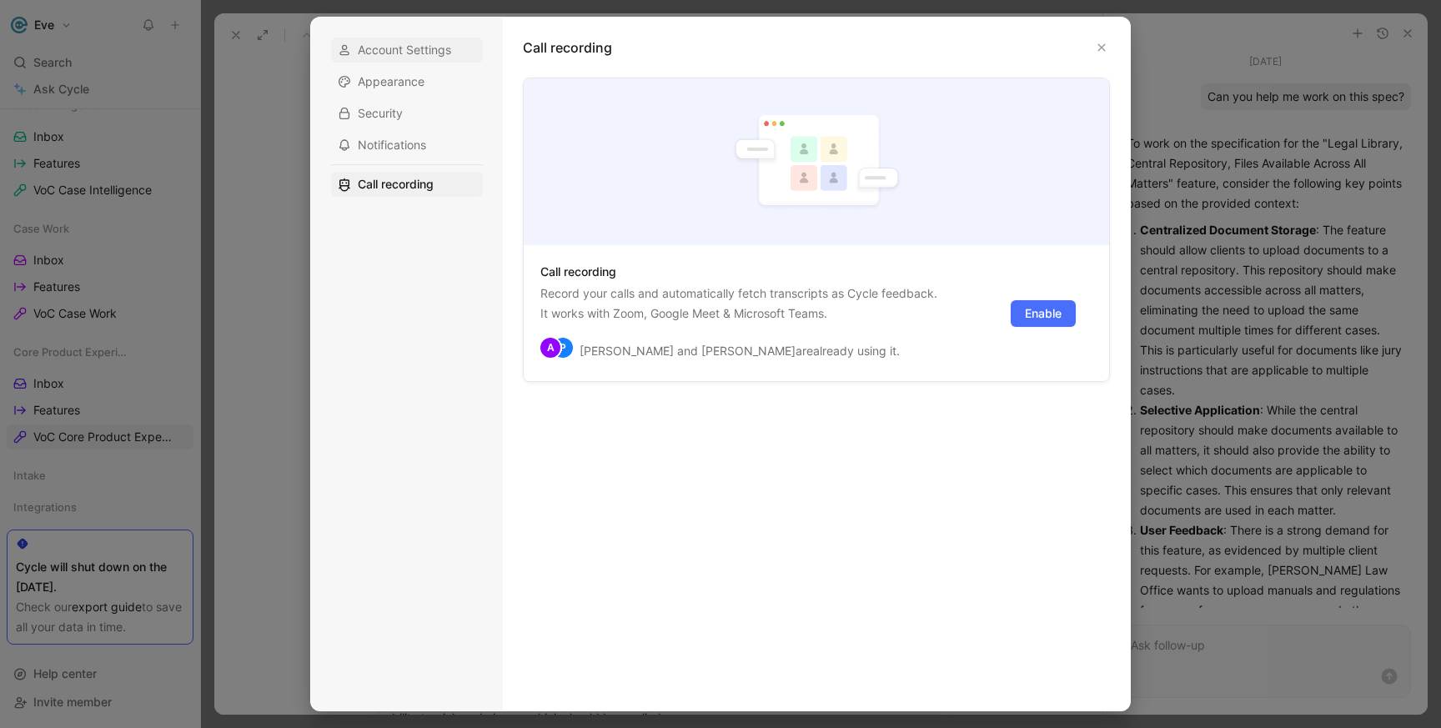
click at [421, 53] on span "Account Settings" at bounding box center [404, 50] width 93 height 17
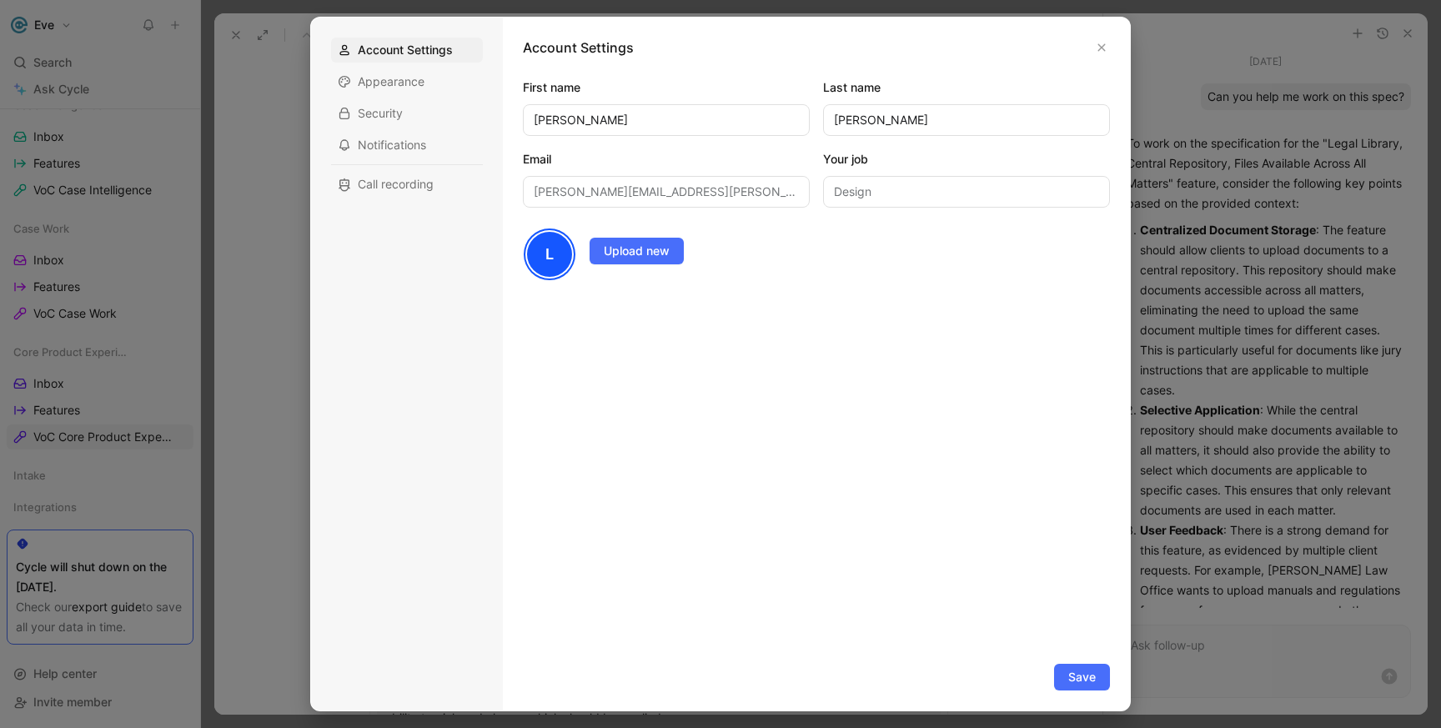
click at [220, 148] on div at bounding box center [720, 364] width 1441 height 728
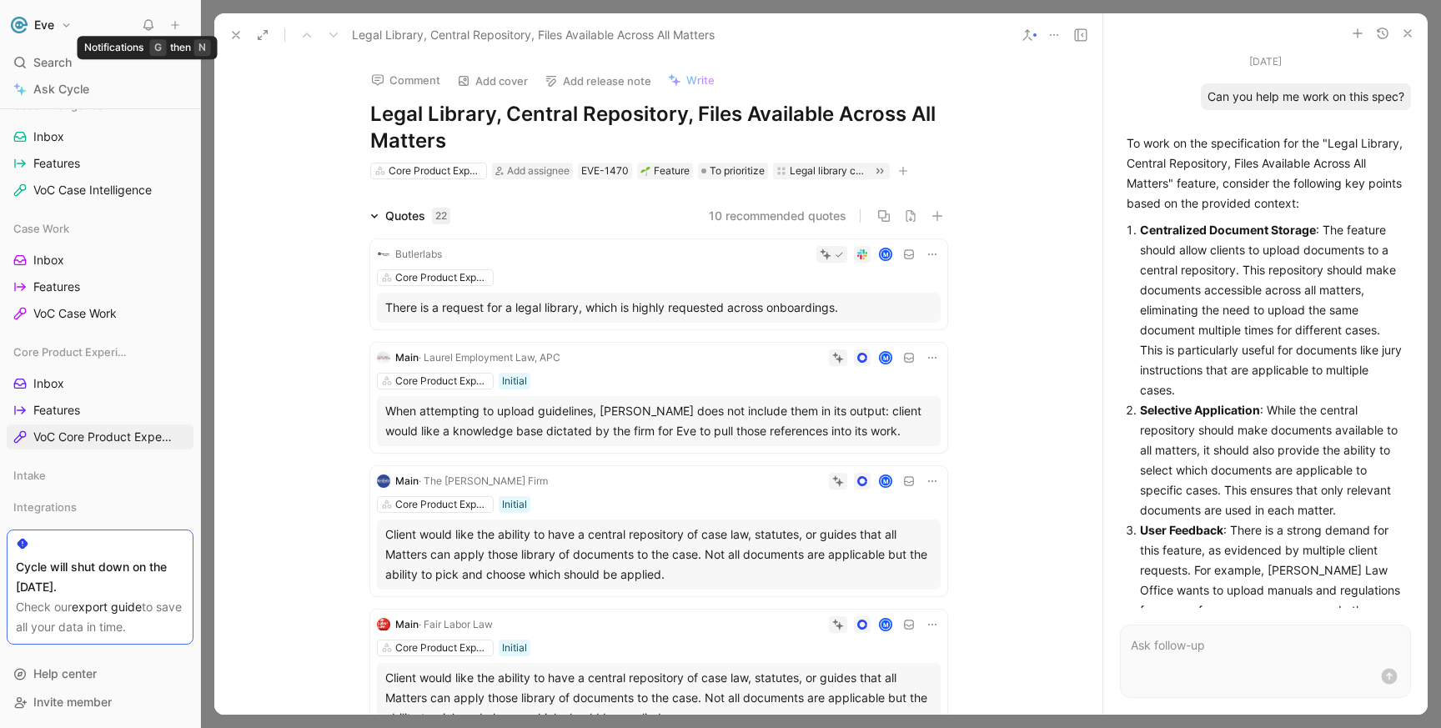
click at [154, 24] on icon at bounding box center [148, 24] width 13 height 13
click at [68, 32] on button "Eve" at bounding box center [41, 24] width 69 height 23
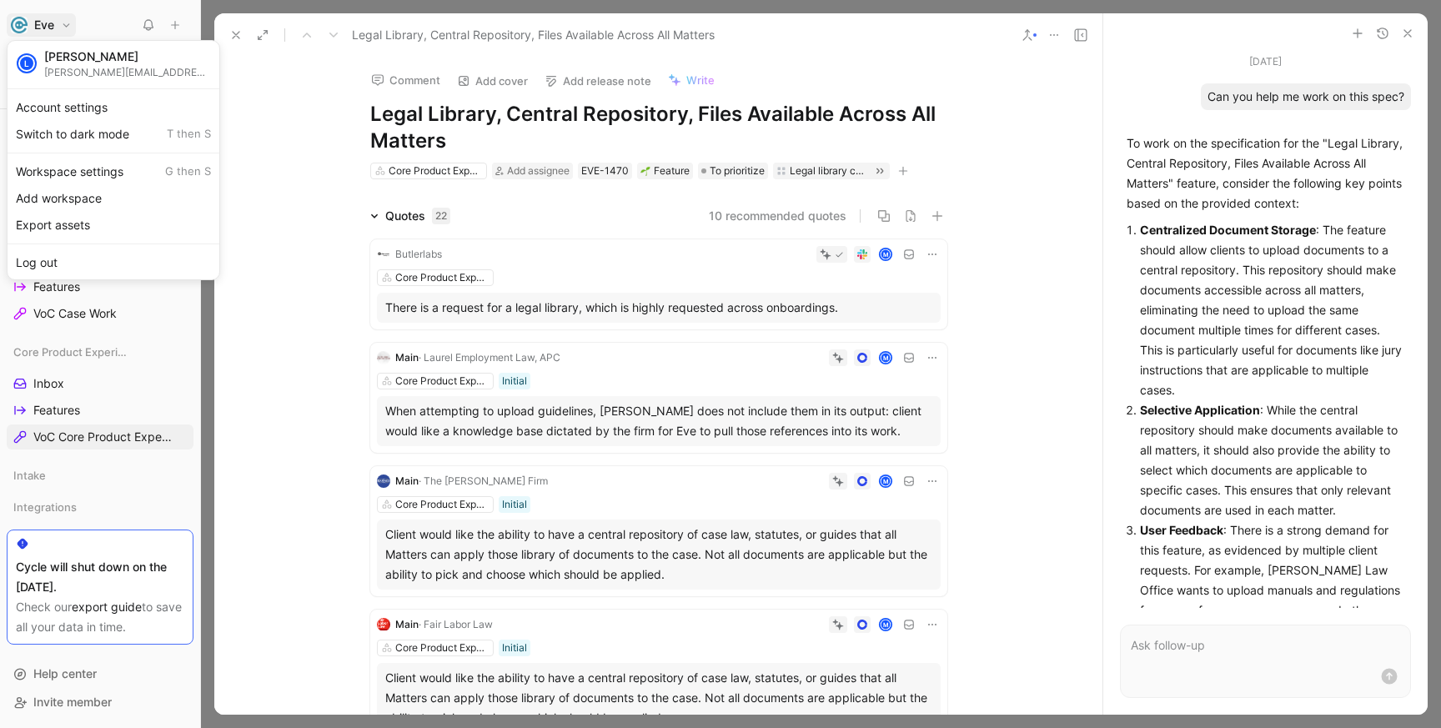
click at [128, 20] on div at bounding box center [720, 364] width 1441 height 728
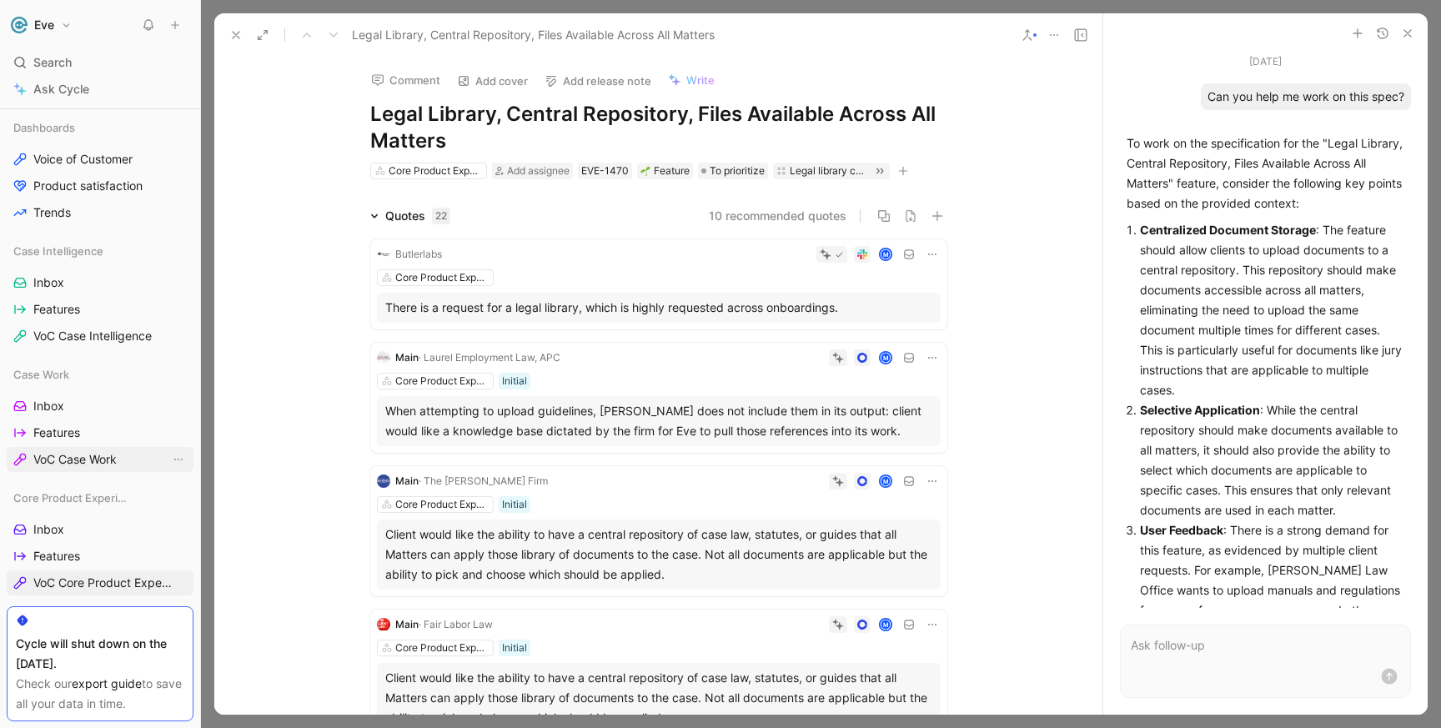
scroll to position [495, 0]
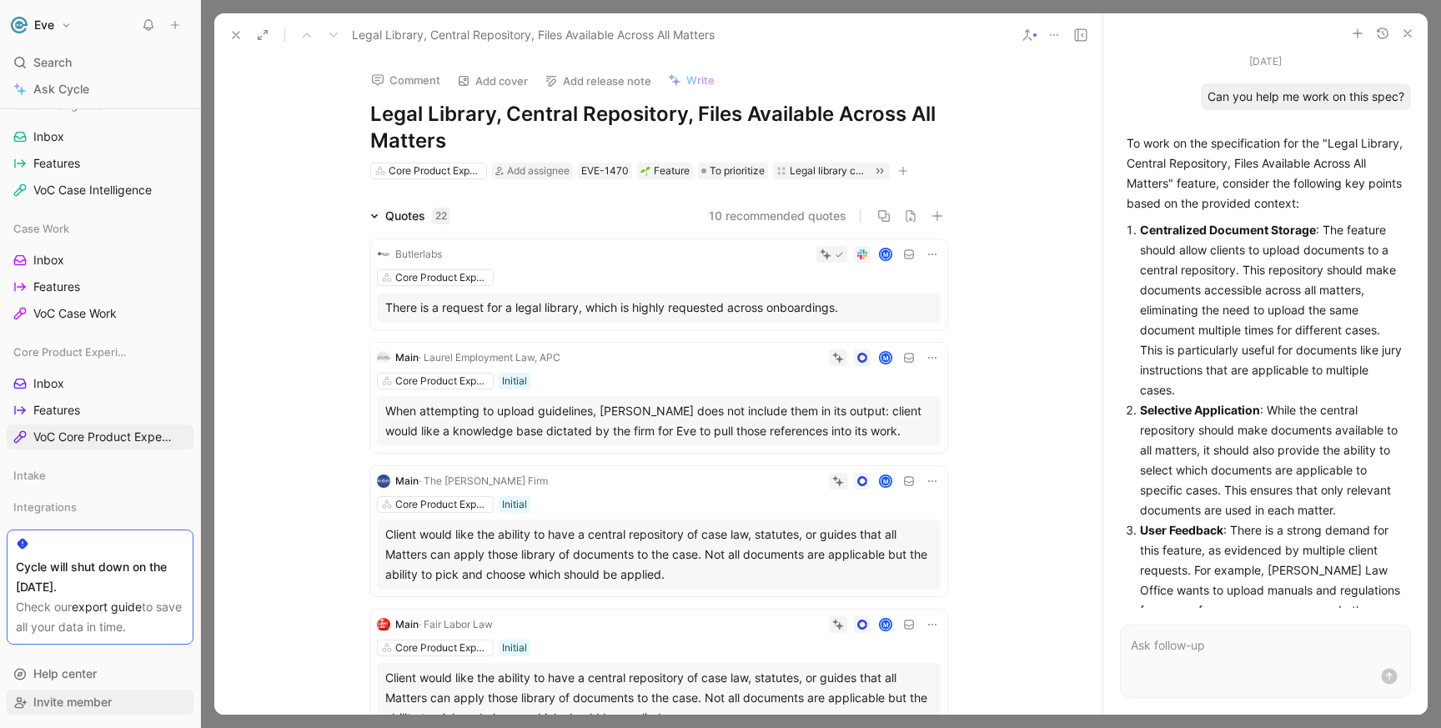
click at [93, 701] on span "Invite member" at bounding box center [72, 702] width 78 height 14
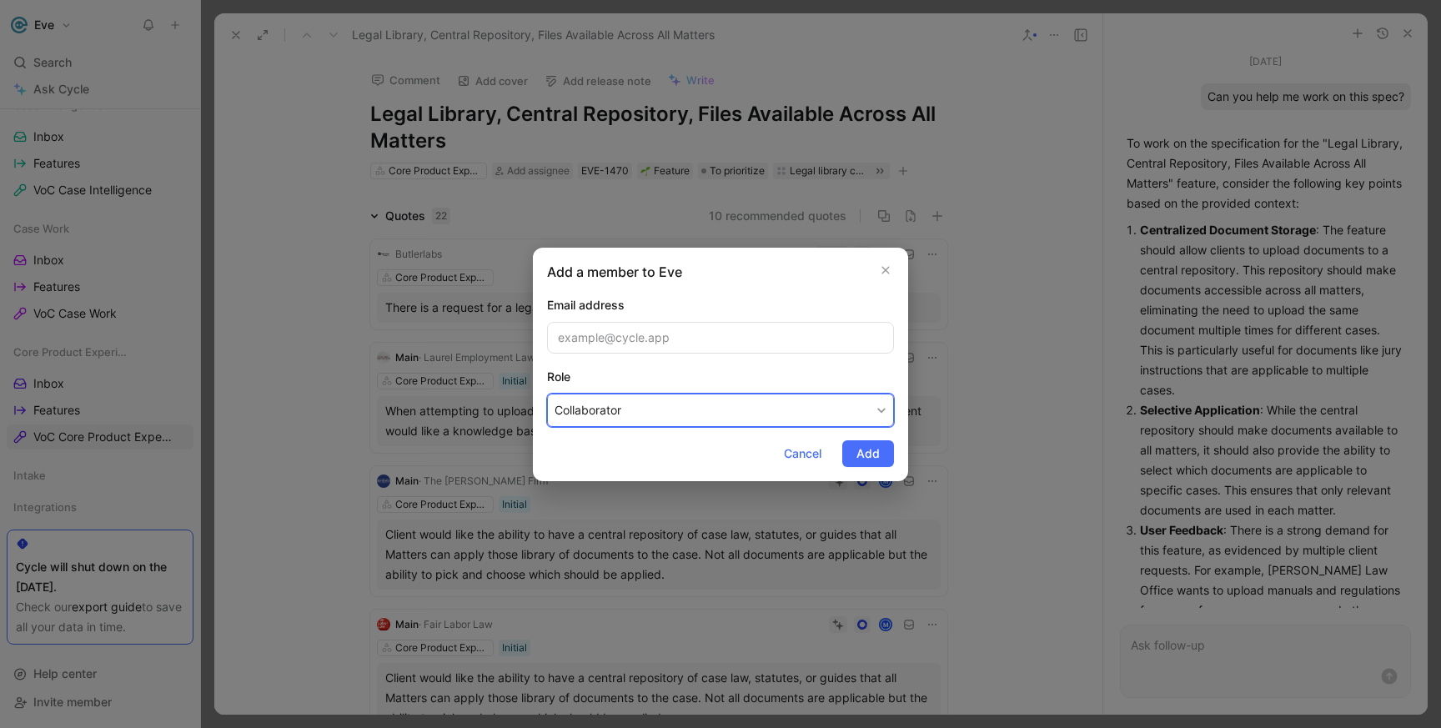
click at [671, 413] on button "Collaborator" at bounding box center [720, 410] width 347 height 33
click at [882, 271] on icon "button" at bounding box center [886, 270] width 10 height 13
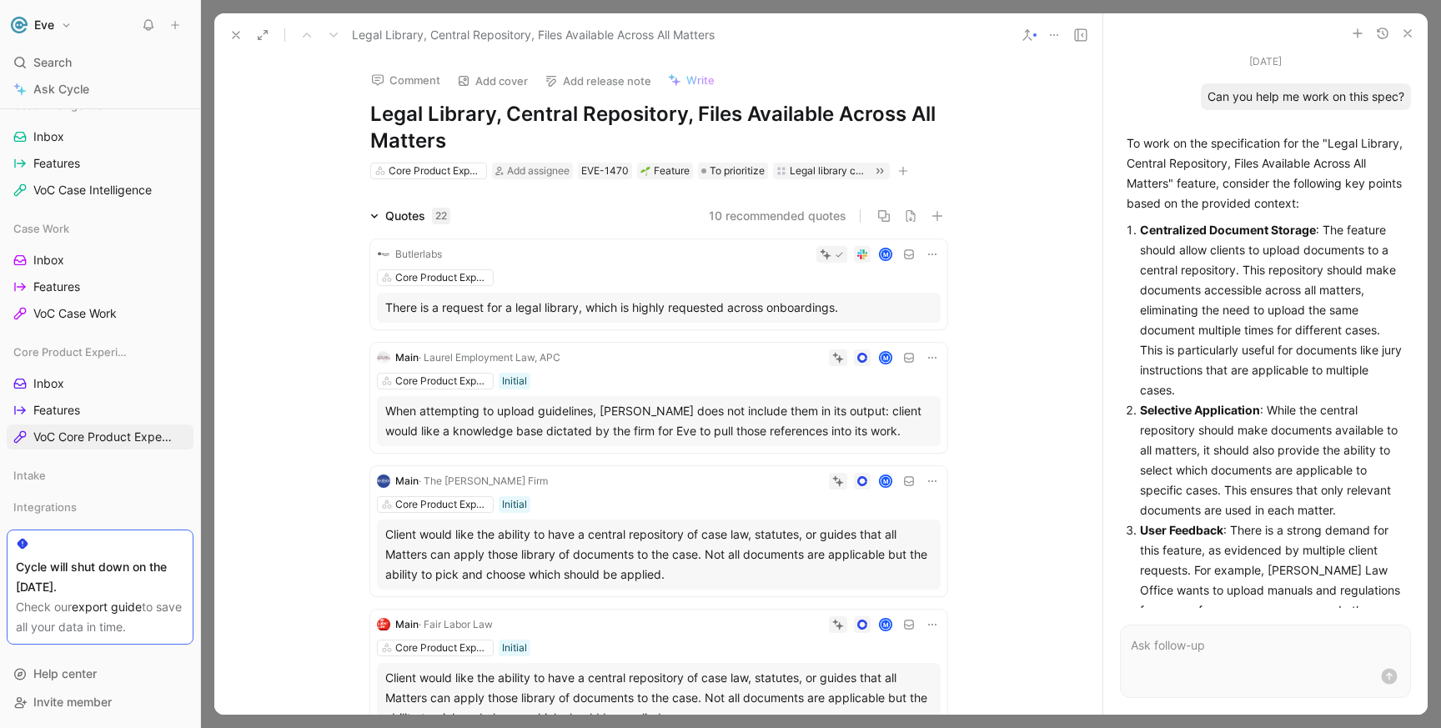
click at [1085, 33] on icon at bounding box center [1080, 34] width 13 height 13
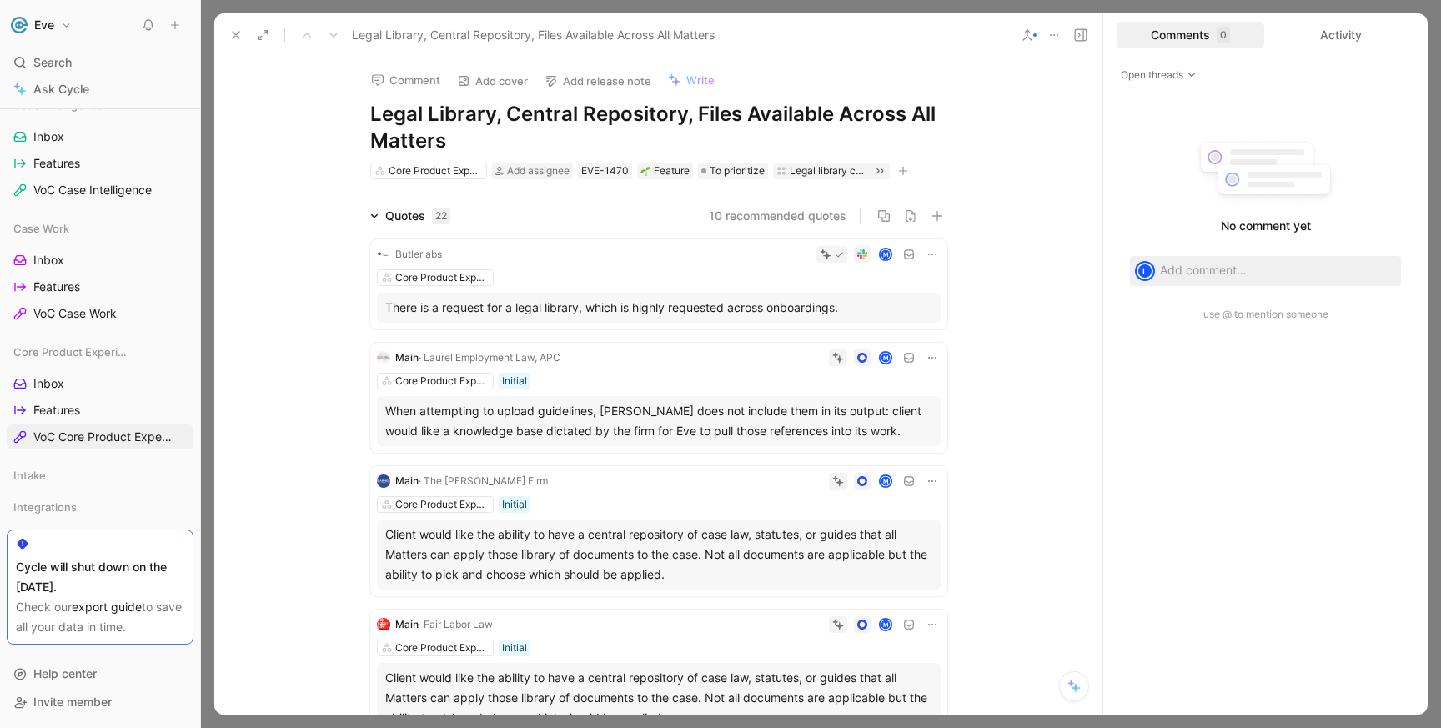
click at [1085, 33] on icon at bounding box center [1080, 34] width 13 height 13
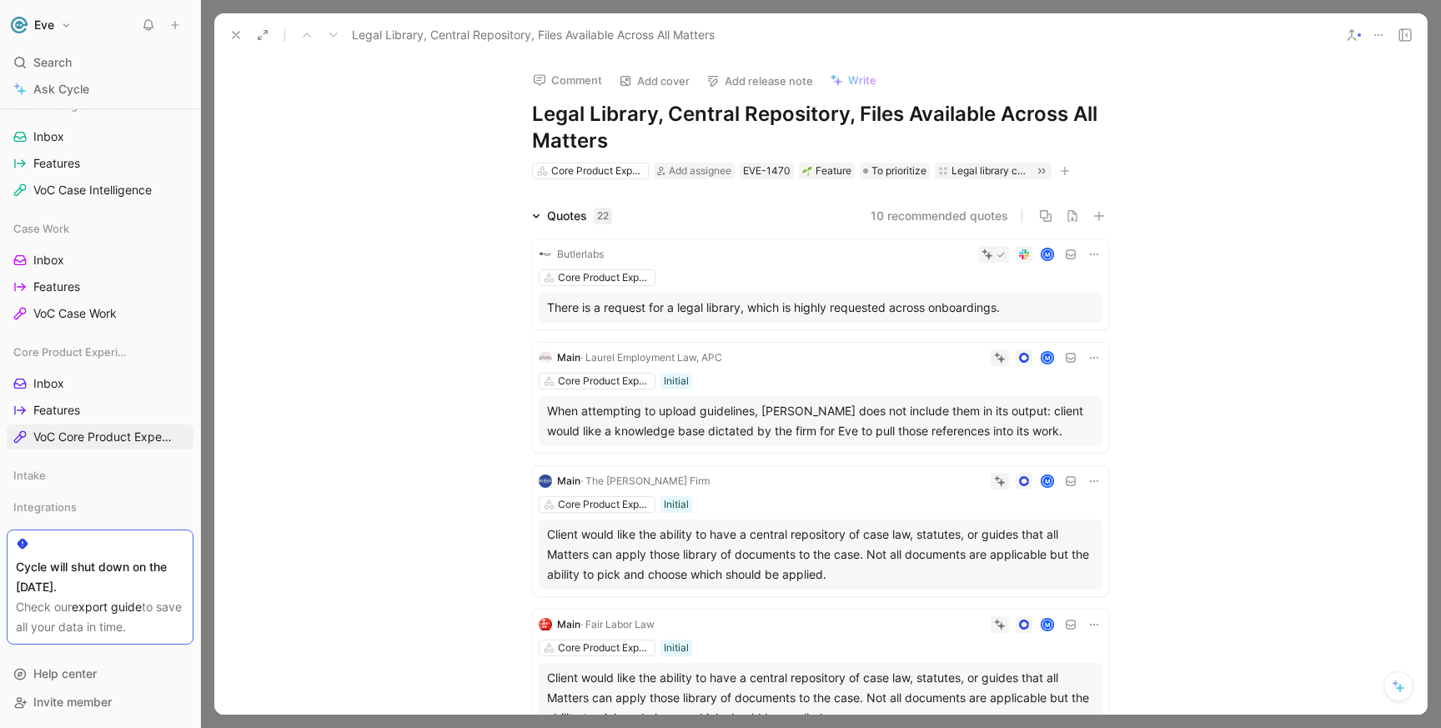
click at [1403, 31] on use at bounding box center [1406, 35] width 12 height 12
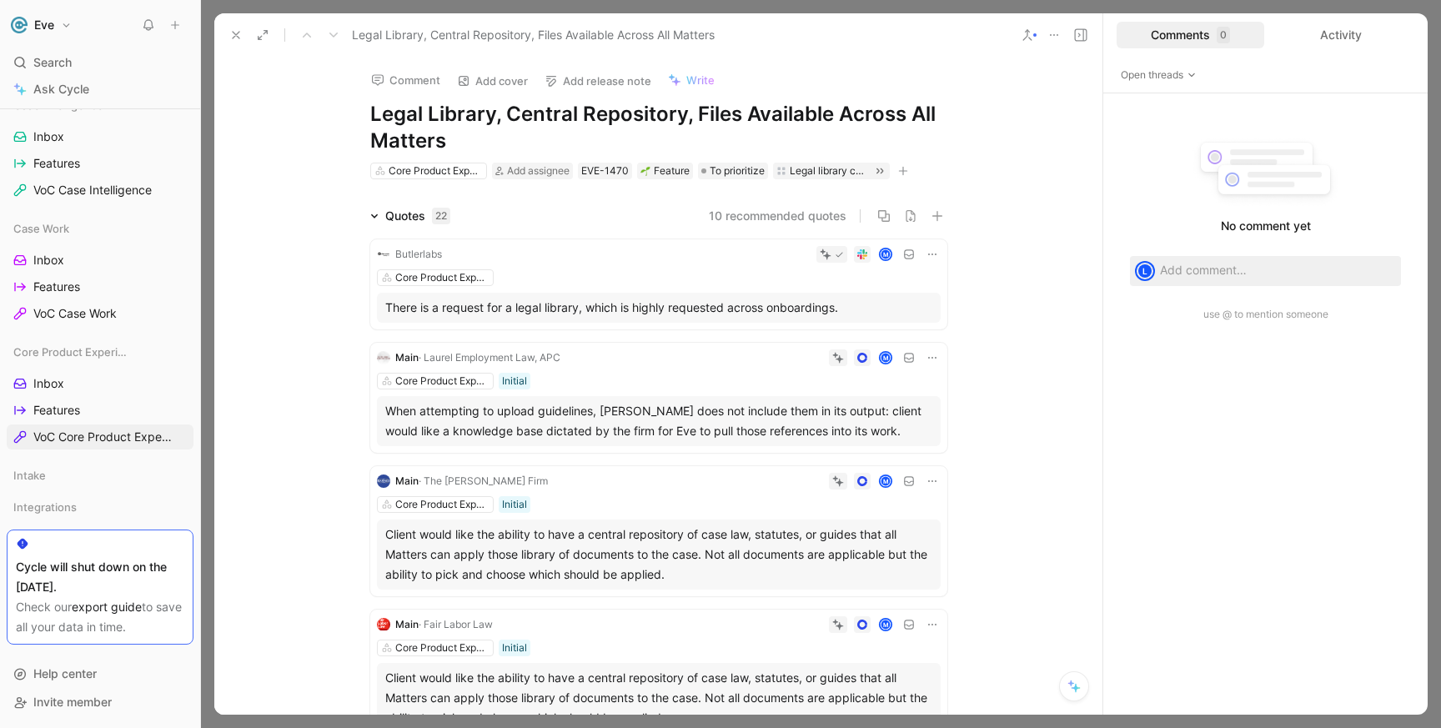
click at [1181, 65] on div "Open threads" at bounding box center [1265, 75] width 324 height 37
click at [1176, 76] on span "Open threads" at bounding box center [1159, 75] width 76 height 17
click at [1159, 152] on div "All threads" at bounding box center [1172, 156] width 96 height 20
click at [1031, 40] on use at bounding box center [1027, 35] width 8 height 10
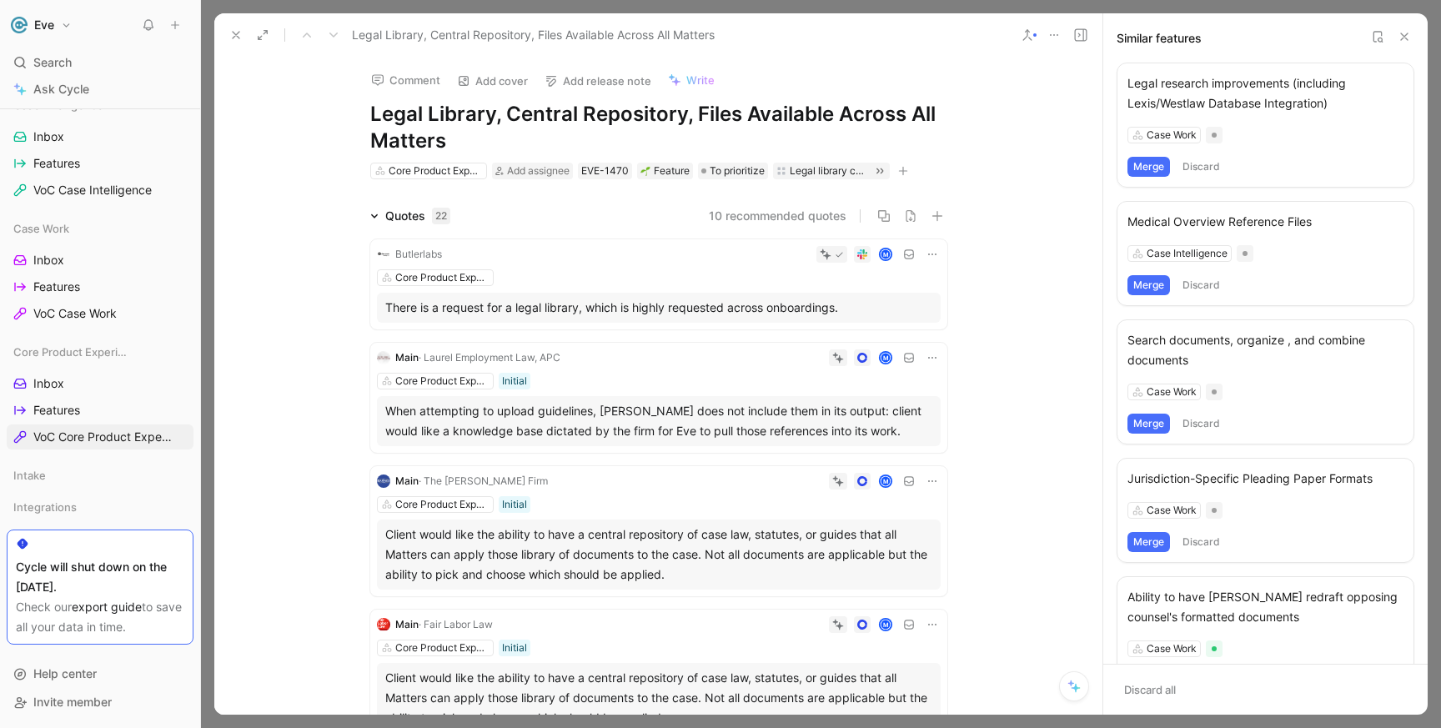
click at [1061, 33] on button at bounding box center [1054, 34] width 23 height 23
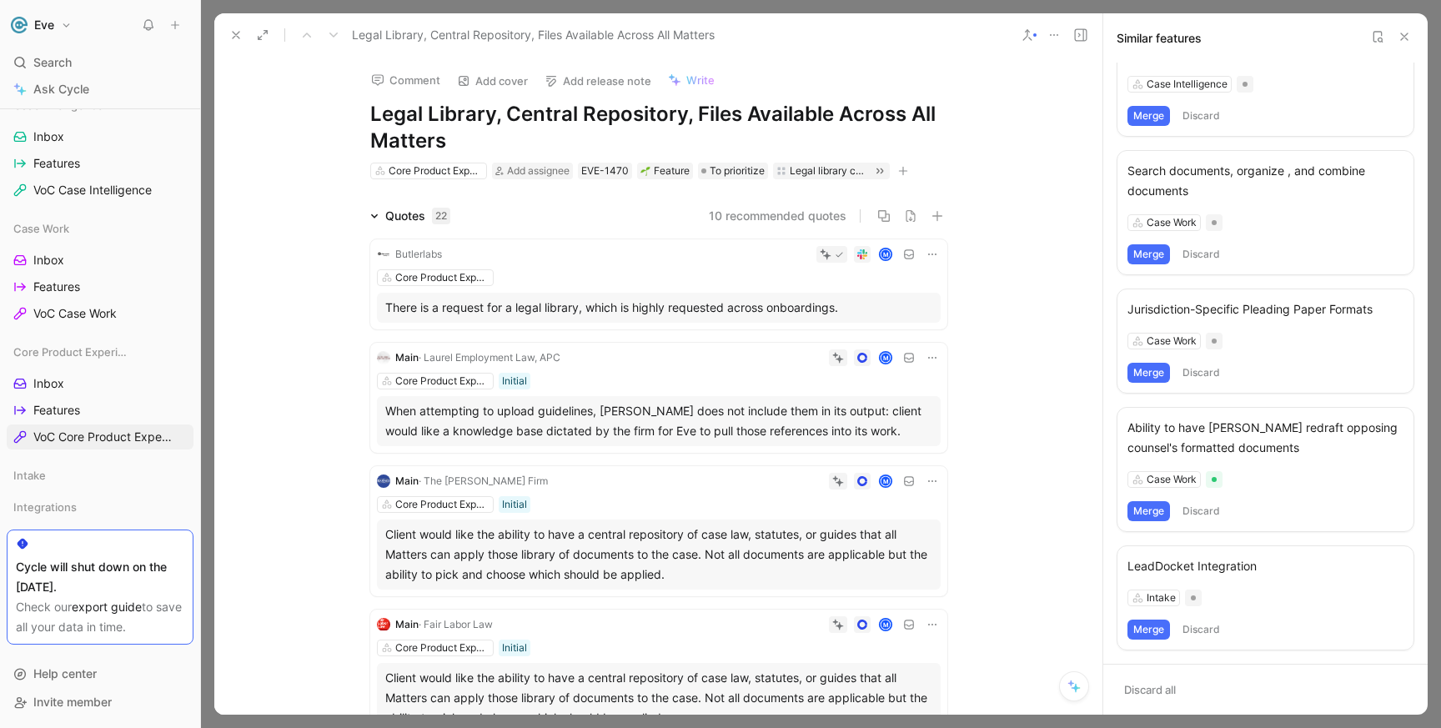
scroll to position [0, 0]
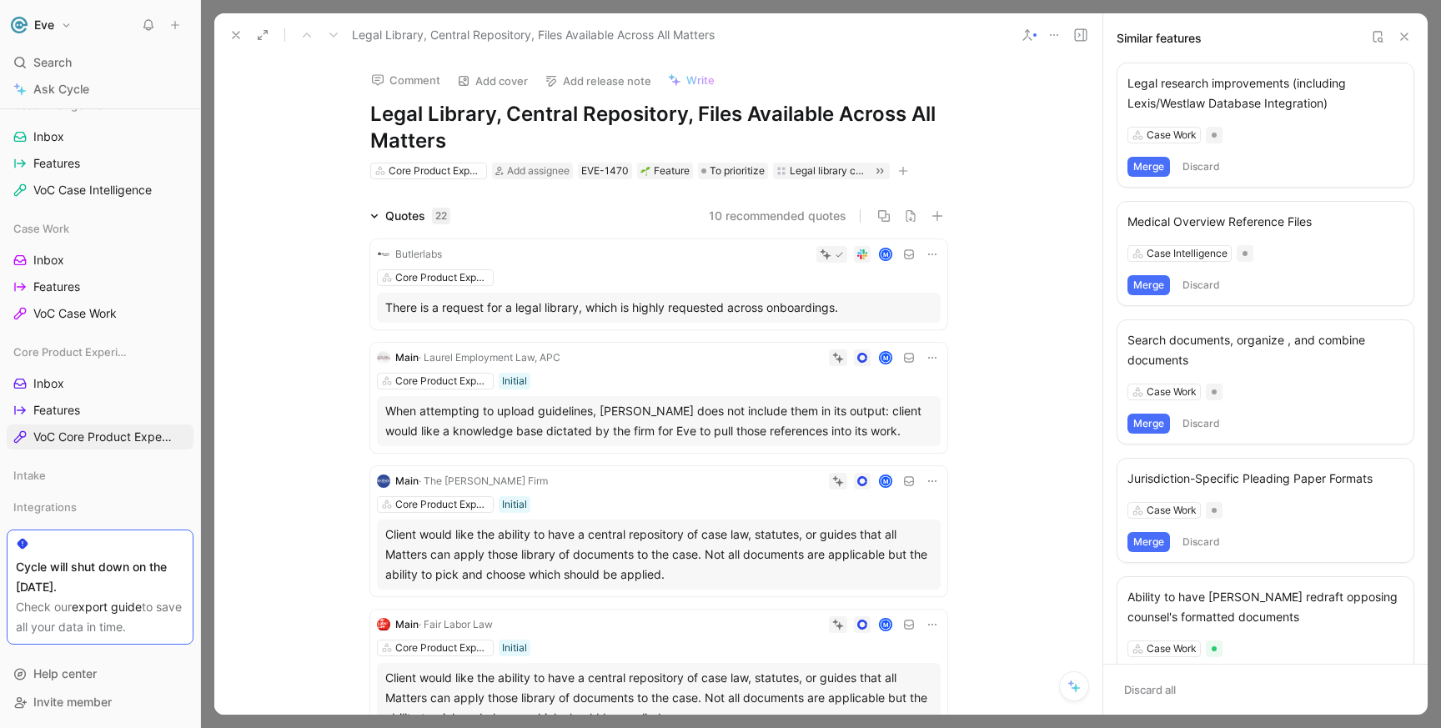
click at [1085, 686] on button at bounding box center [1074, 686] width 30 height 30
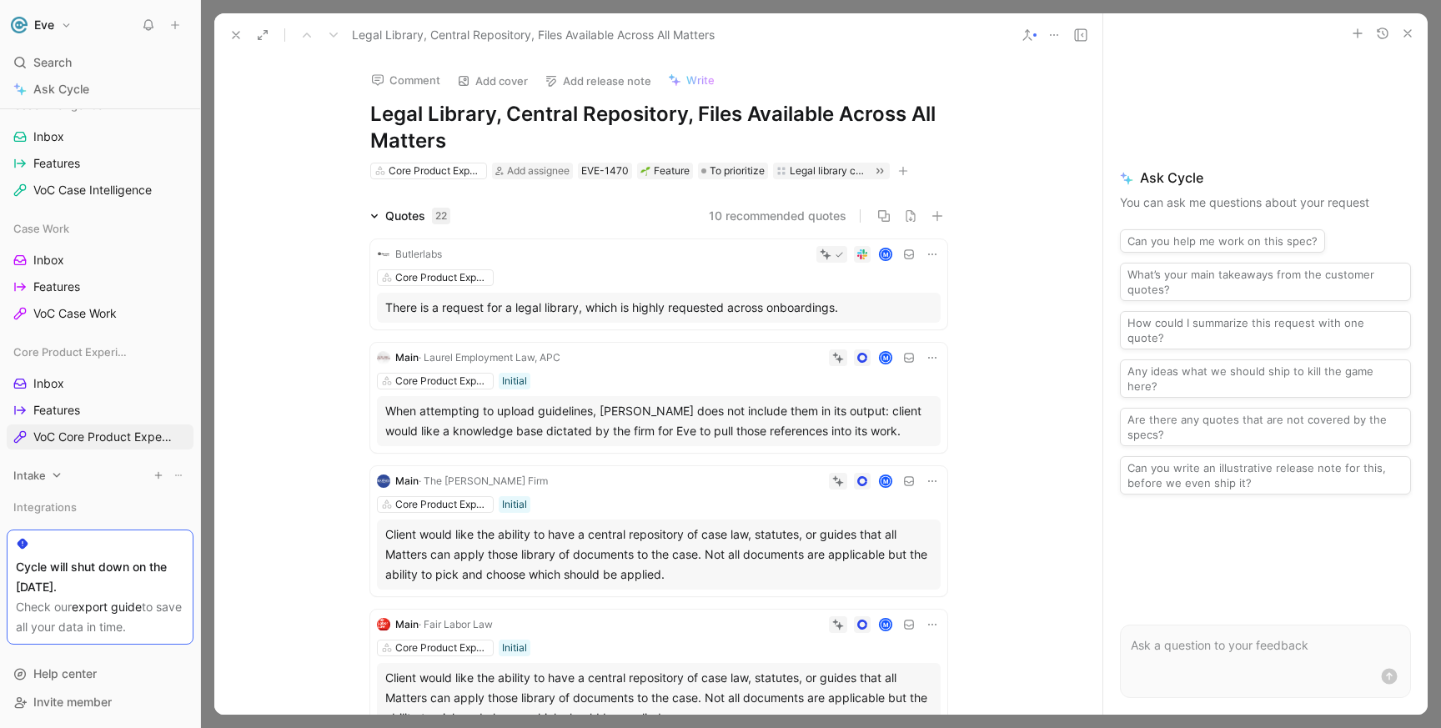
click at [44, 474] on span "Intake" at bounding box center [29, 475] width 33 height 17
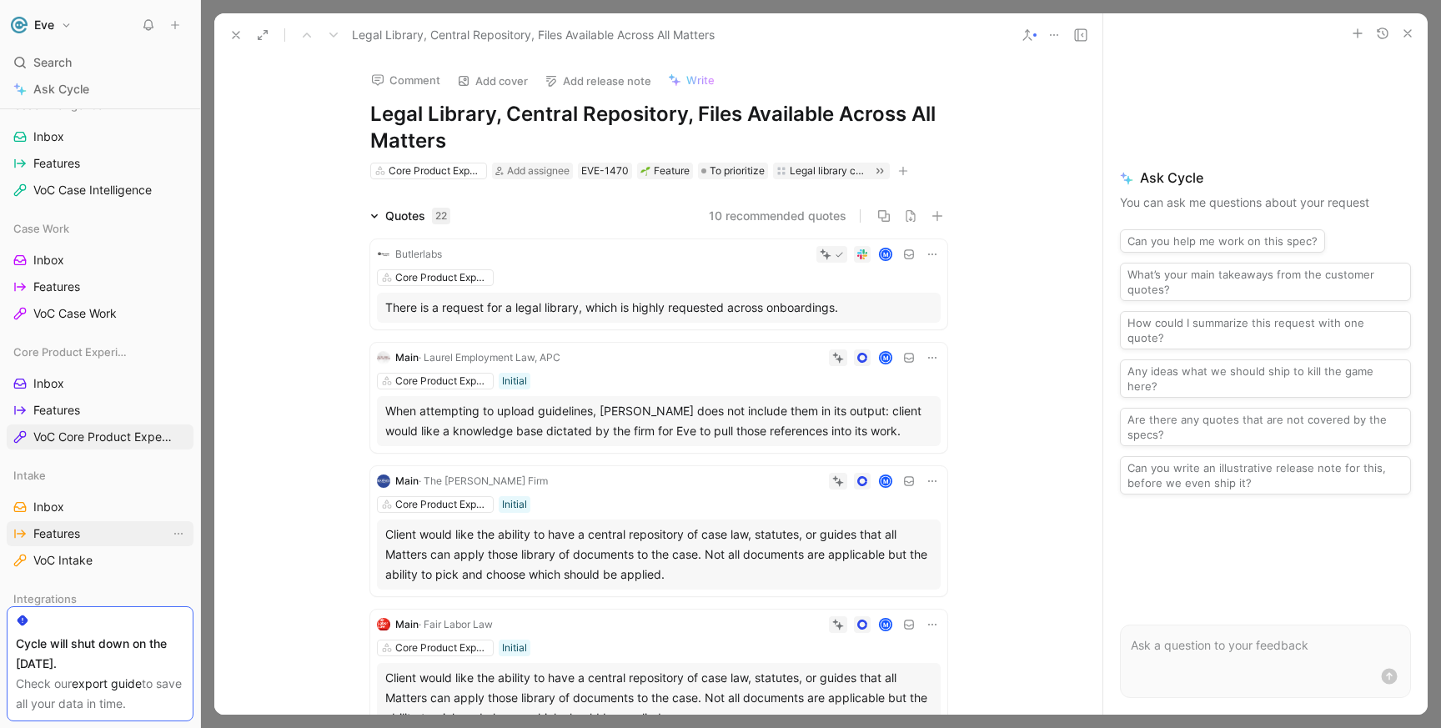
scroll to position [587, 0]
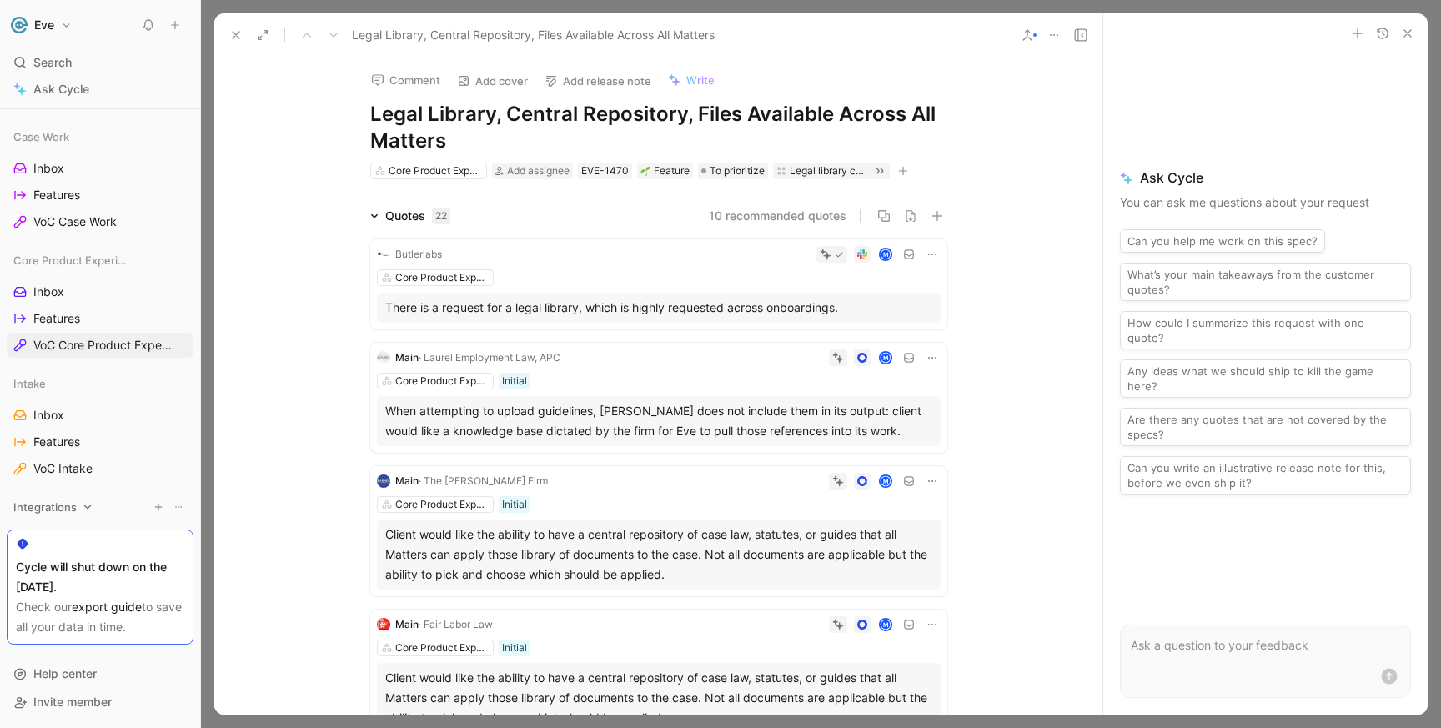
click at [58, 504] on span "Integrations" at bounding box center [44, 507] width 63 height 17
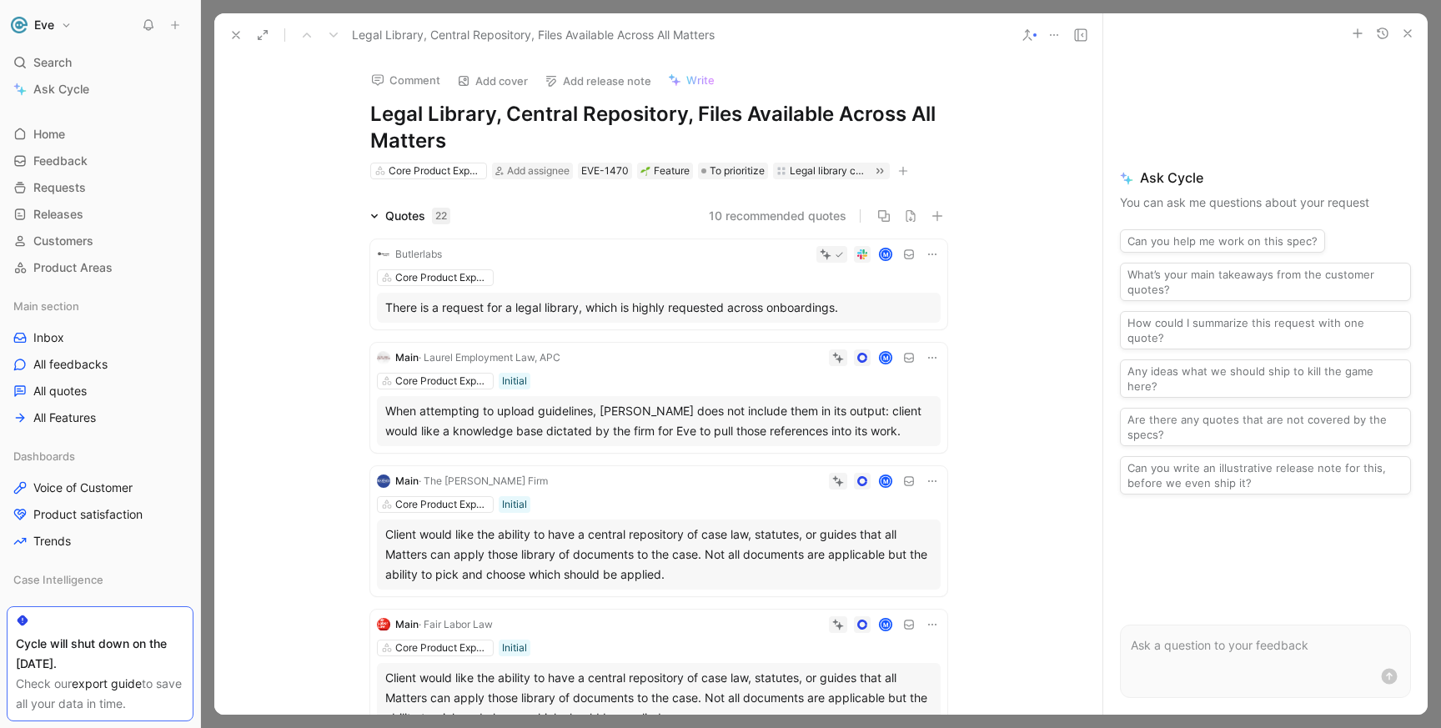
scroll to position [0, 0]
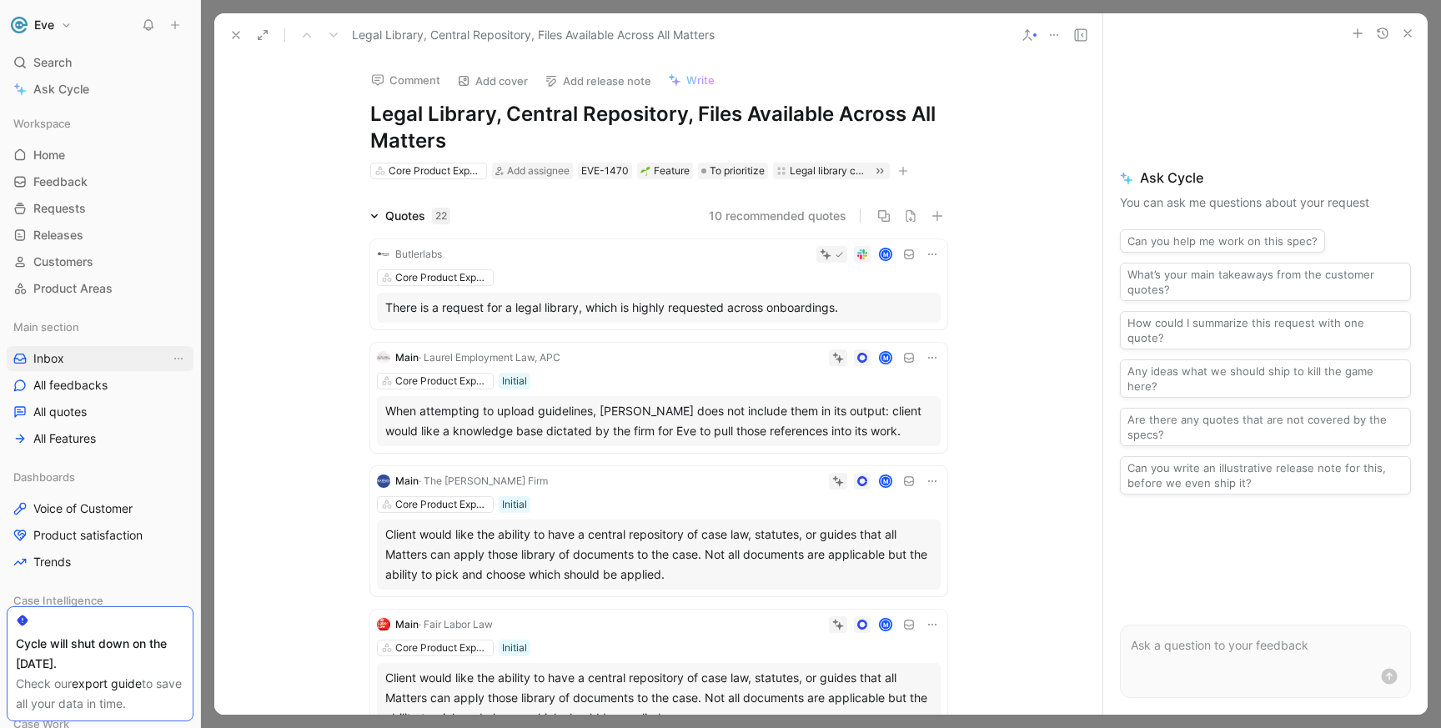
click at [58, 355] on span "Inbox" at bounding box center [48, 358] width 31 height 17
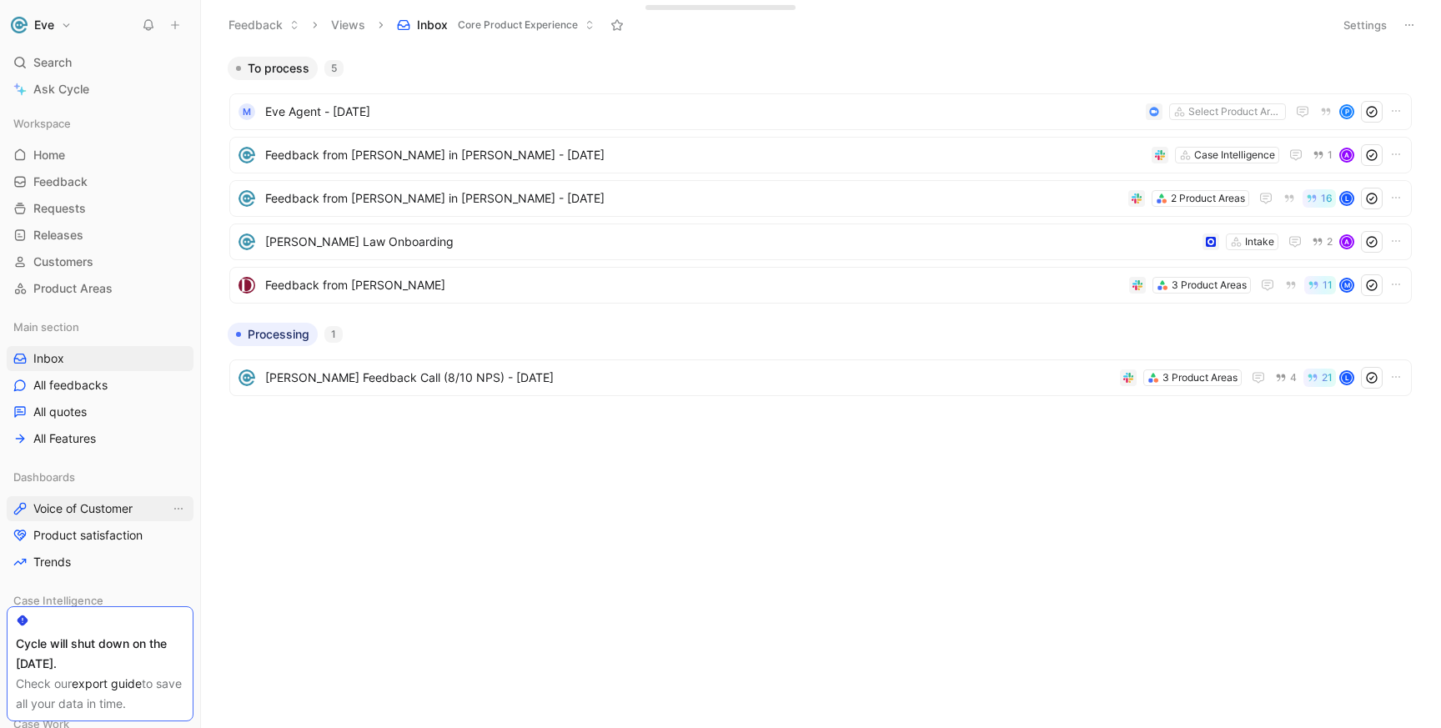
click at [97, 512] on span "Voice of Customer" at bounding box center [82, 508] width 99 height 17
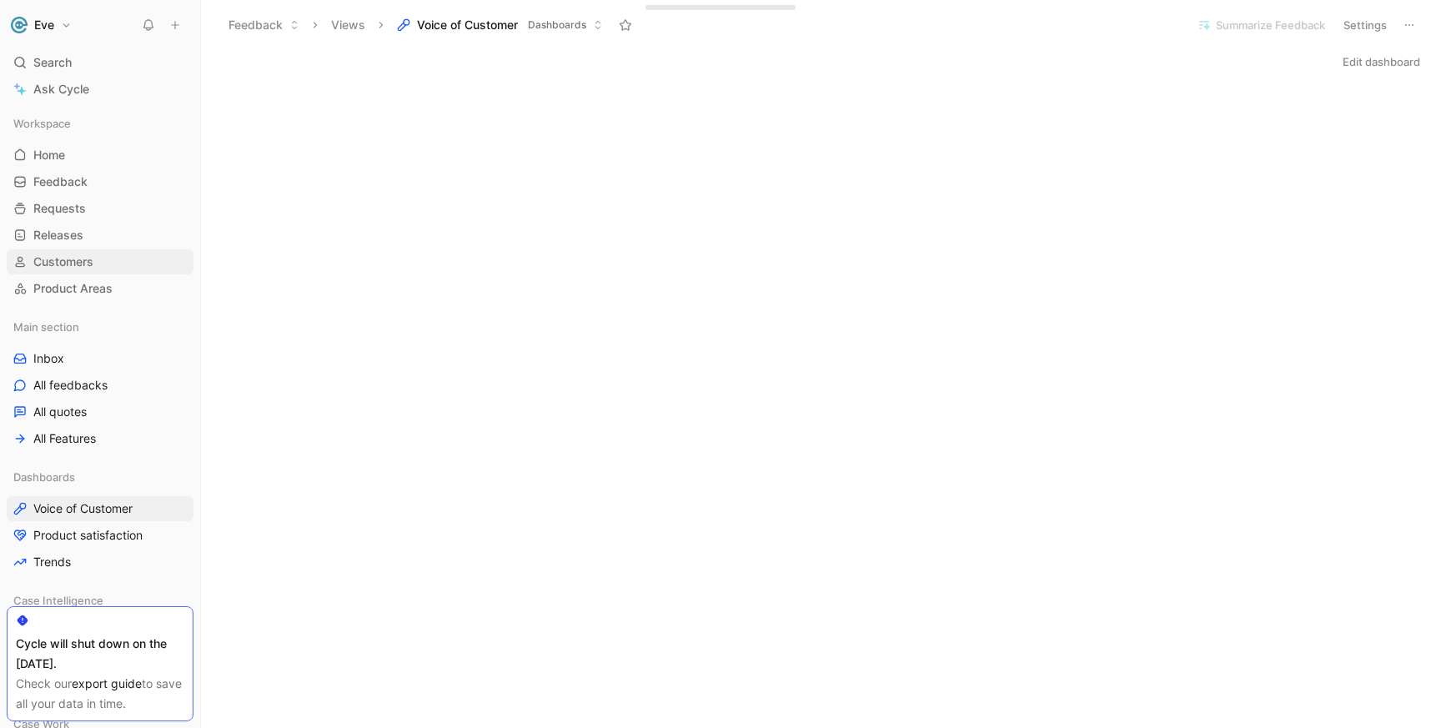
click at [83, 254] on span "Customers" at bounding box center [63, 262] width 60 height 17
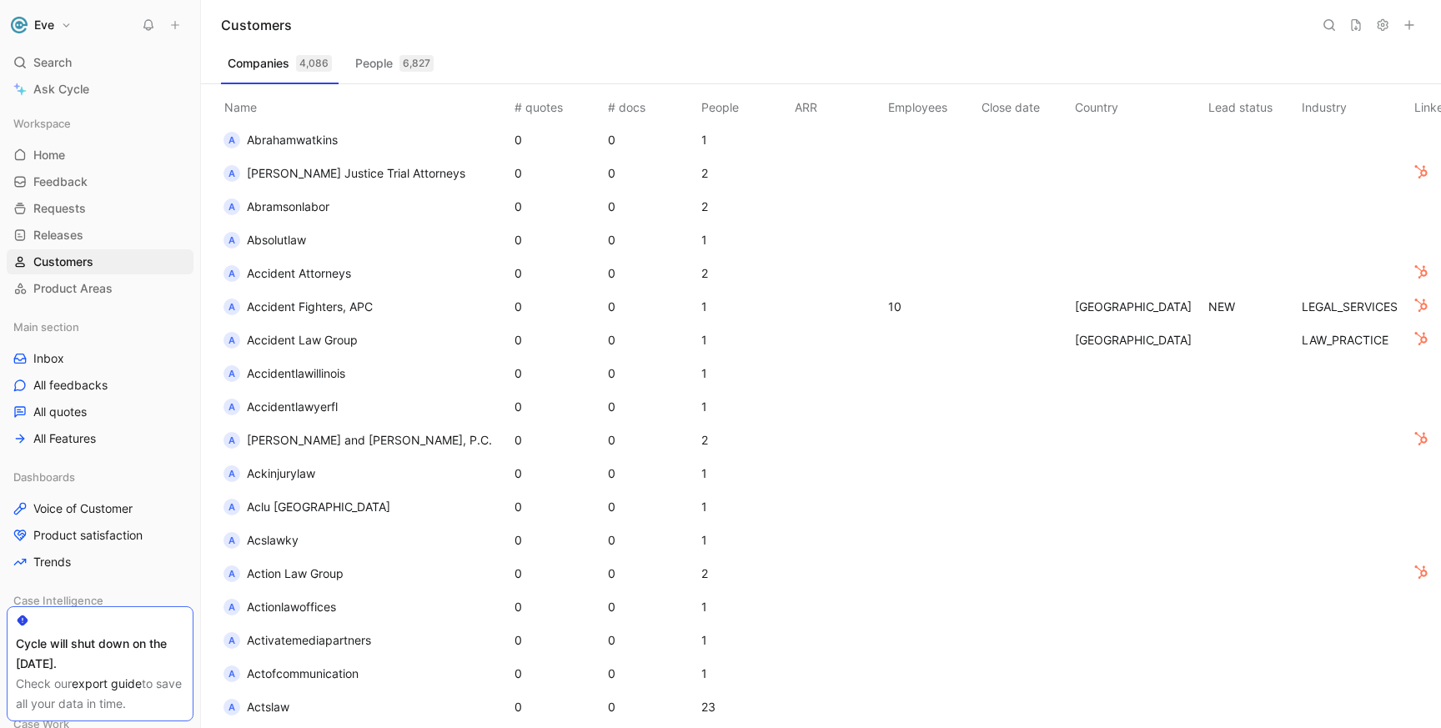
scroll to position [831, 0]
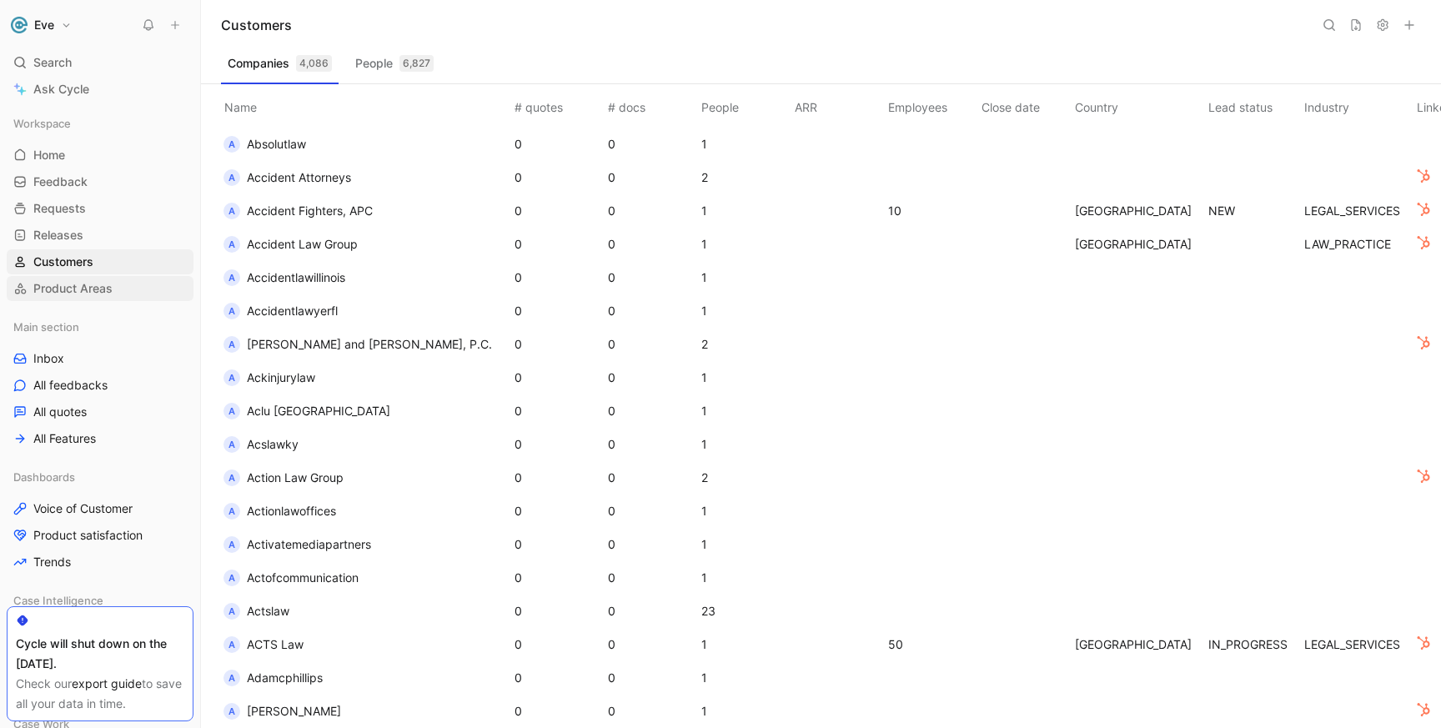
click at [93, 294] on span "Product Areas" at bounding box center [72, 288] width 79 height 17
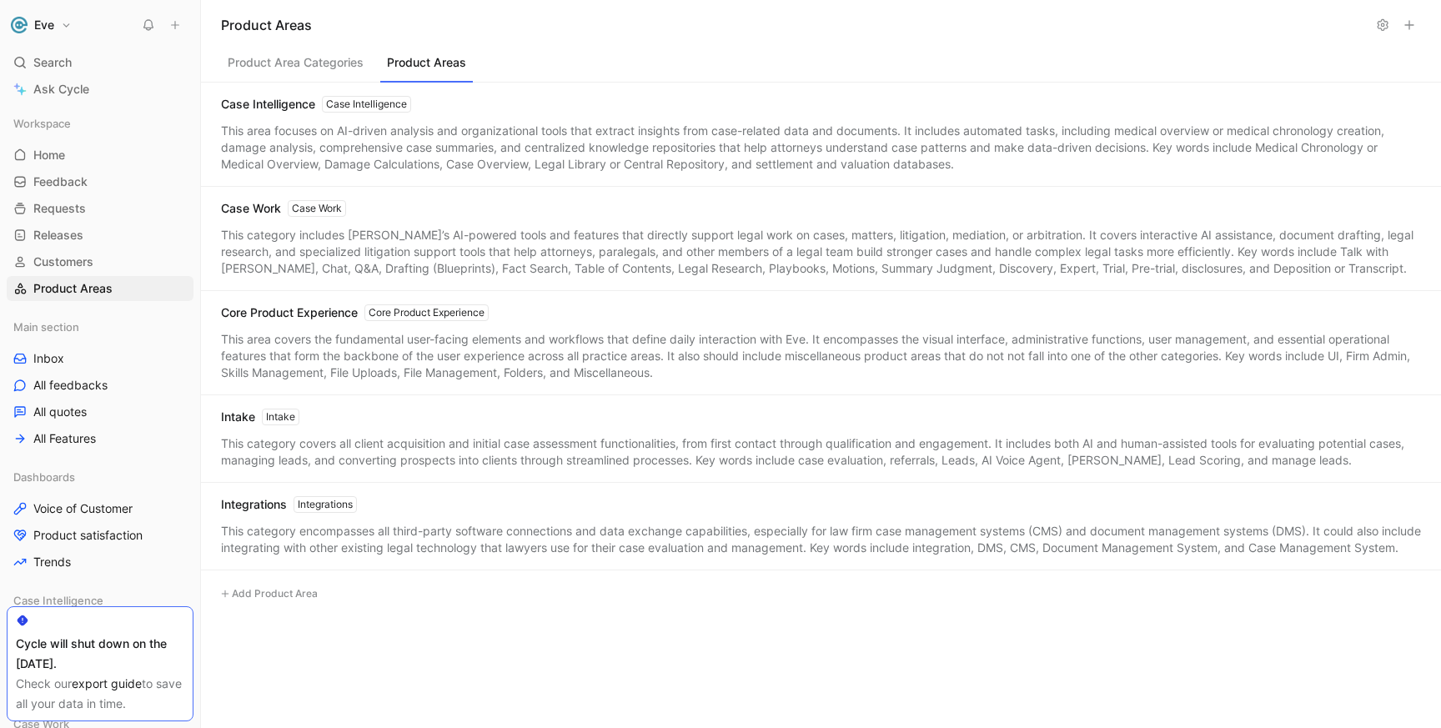
click at [438, 52] on button "Product Areas" at bounding box center [426, 67] width 93 height 32
click at [93, 209] on link "Requests G then R" at bounding box center [100, 208] width 187 height 25
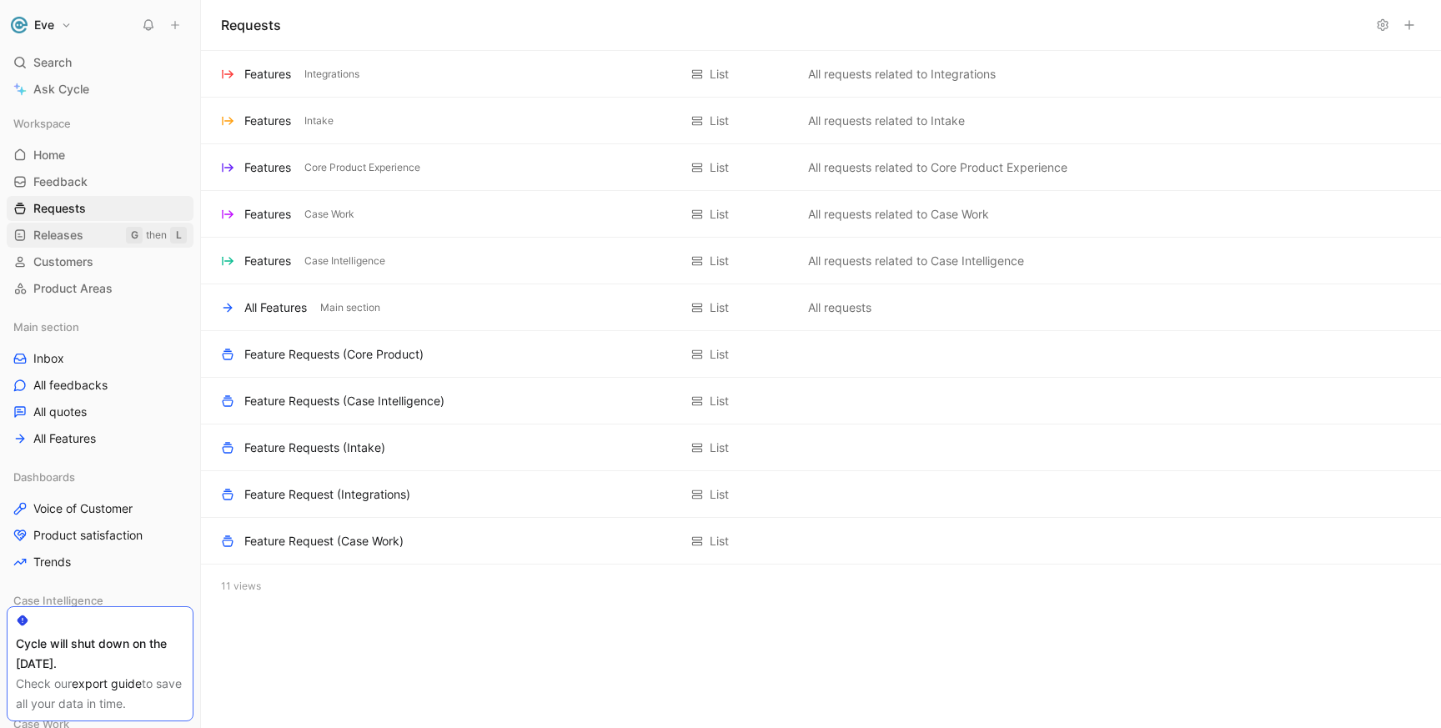
click at [95, 236] on link "Releases G then L" at bounding box center [100, 235] width 187 height 25
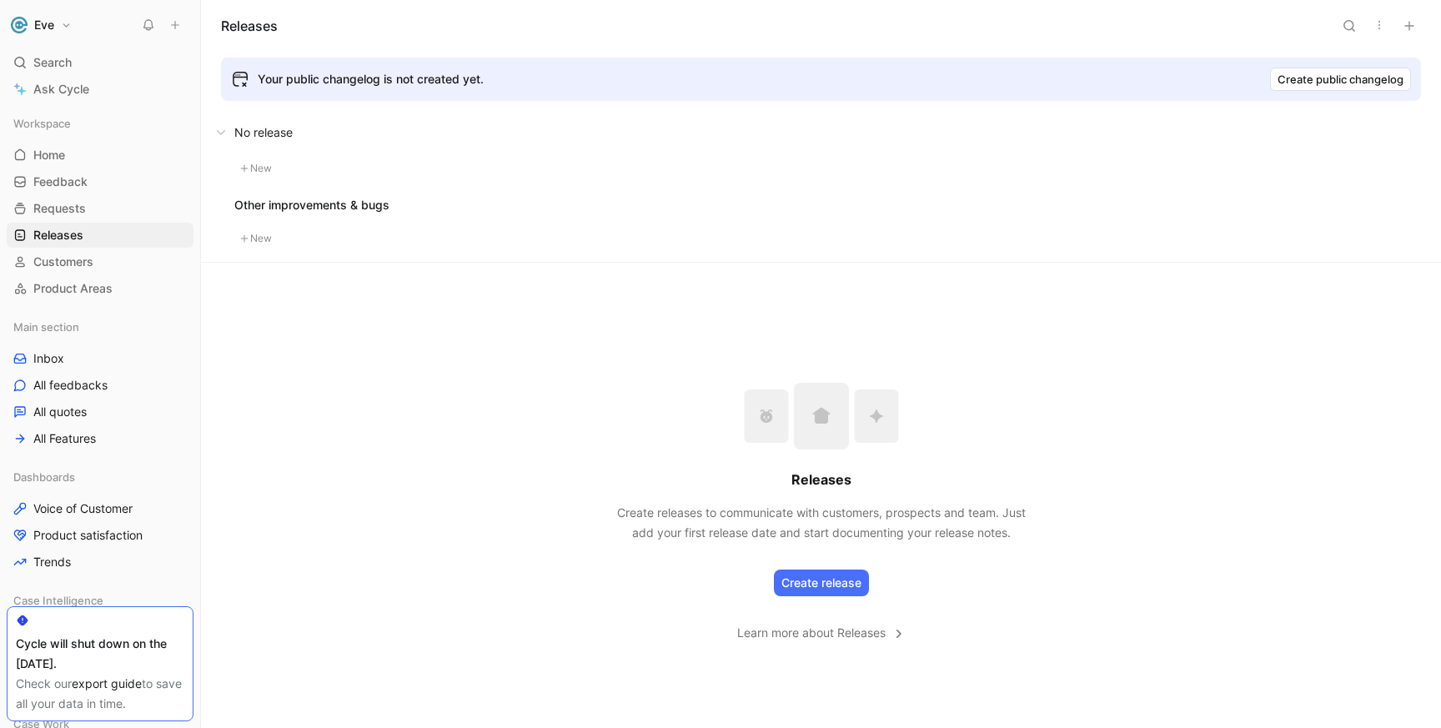
click at [264, 131] on button at bounding box center [821, 133] width 1239 height 50
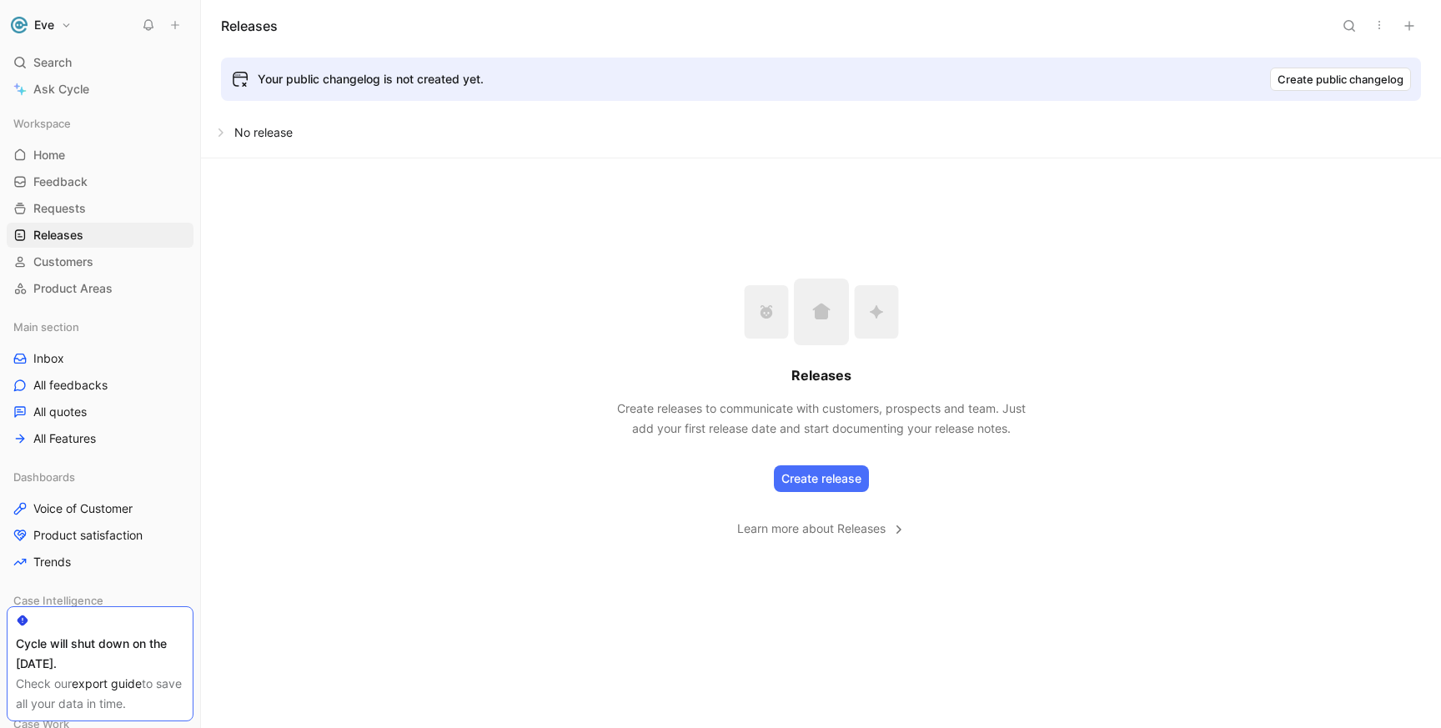
click at [264, 130] on button at bounding box center [821, 133] width 1239 height 50
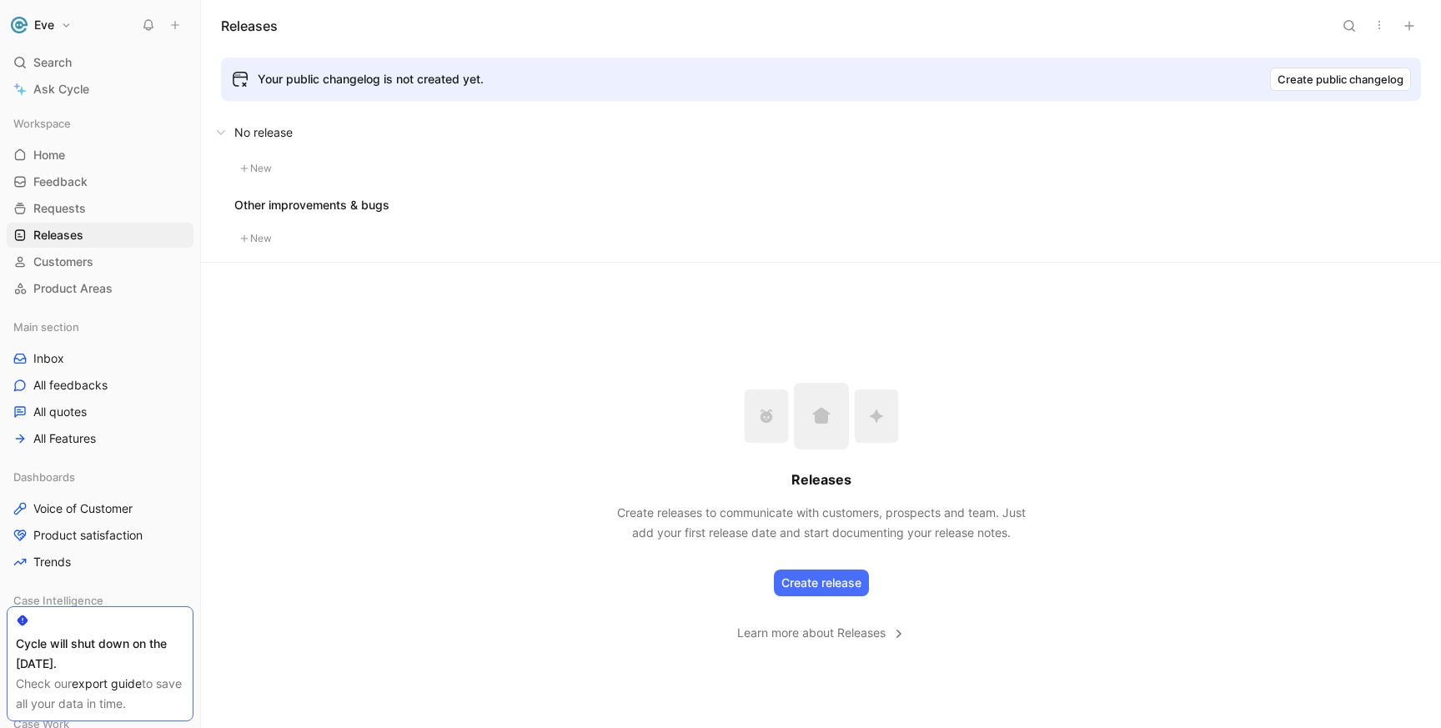
click at [265, 131] on button at bounding box center [821, 133] width 1239 height 50
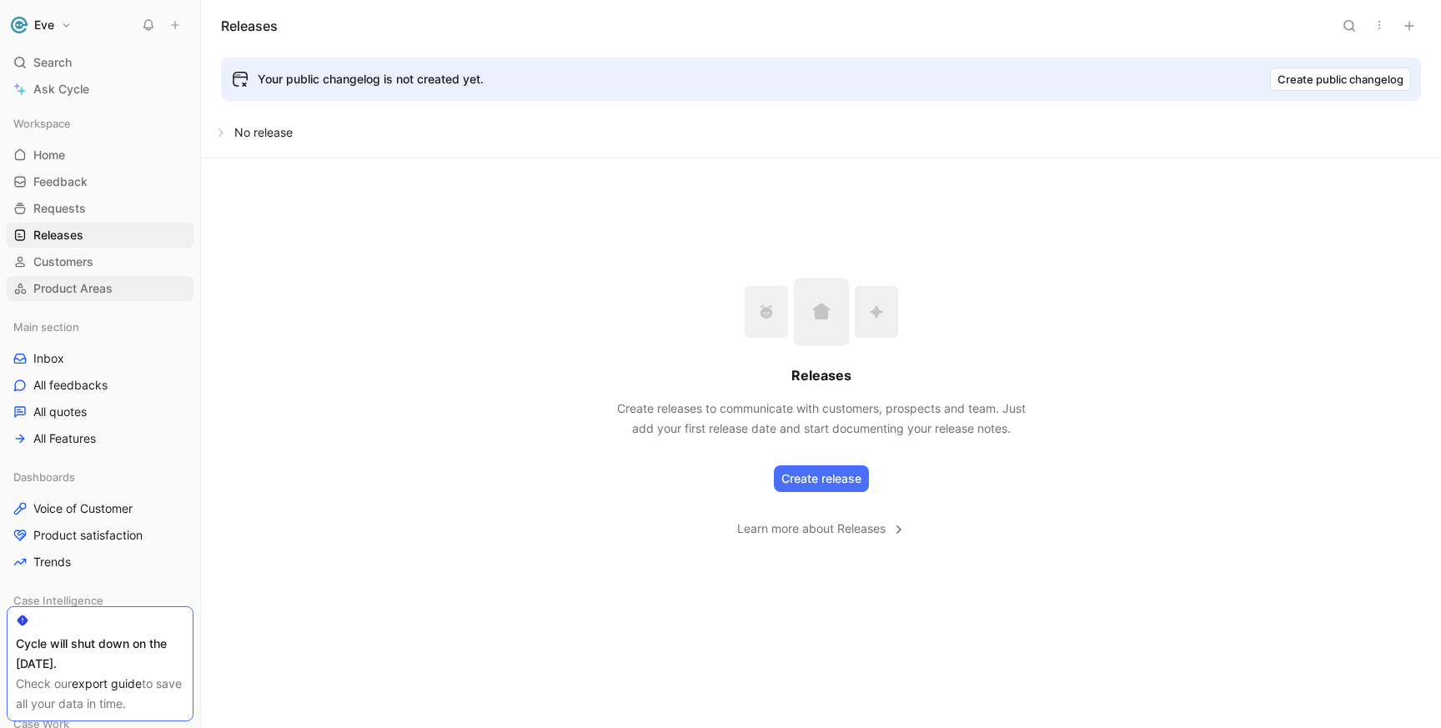
click at [76, 276] on link "Product Areas" at bounding box center [100, 288] width 187 height 25
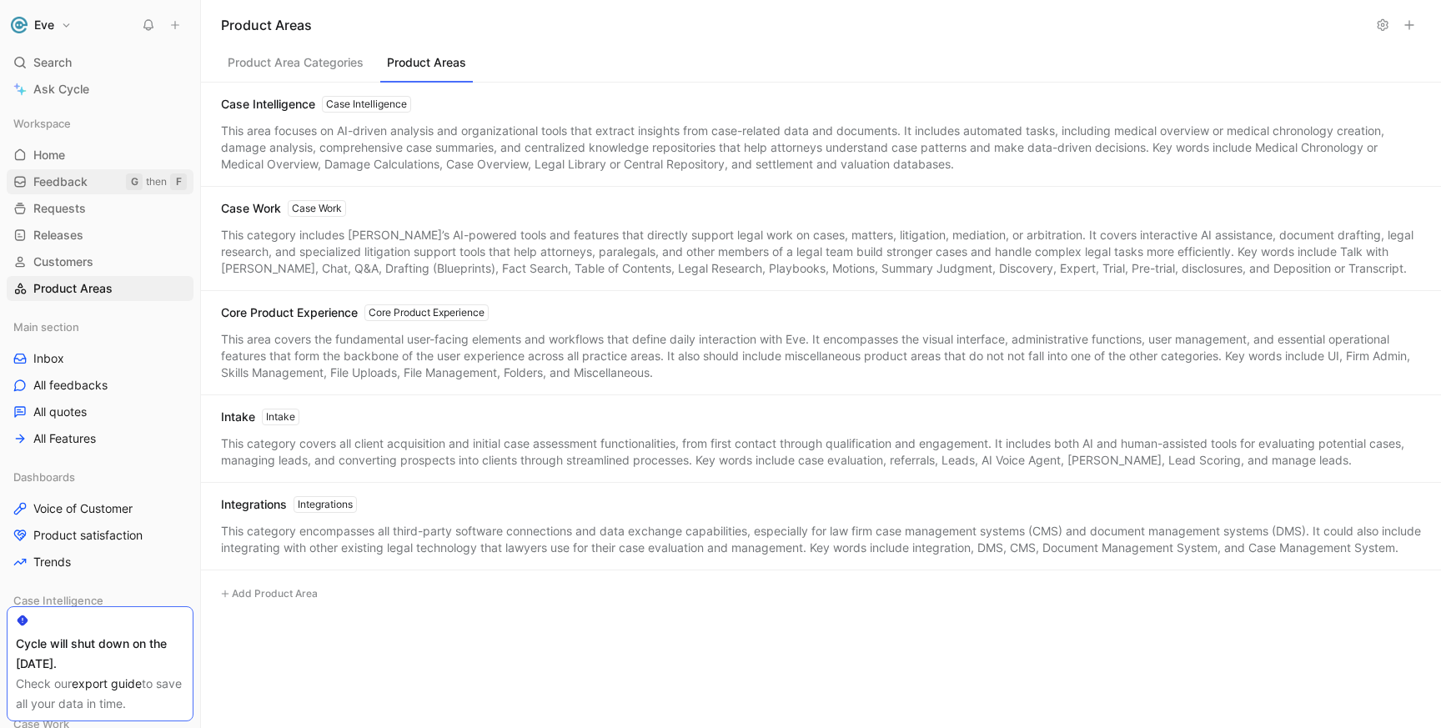
click at [85, 192] on link "Feedback G then F" at bounding box center [100, 181] width 187 height 25
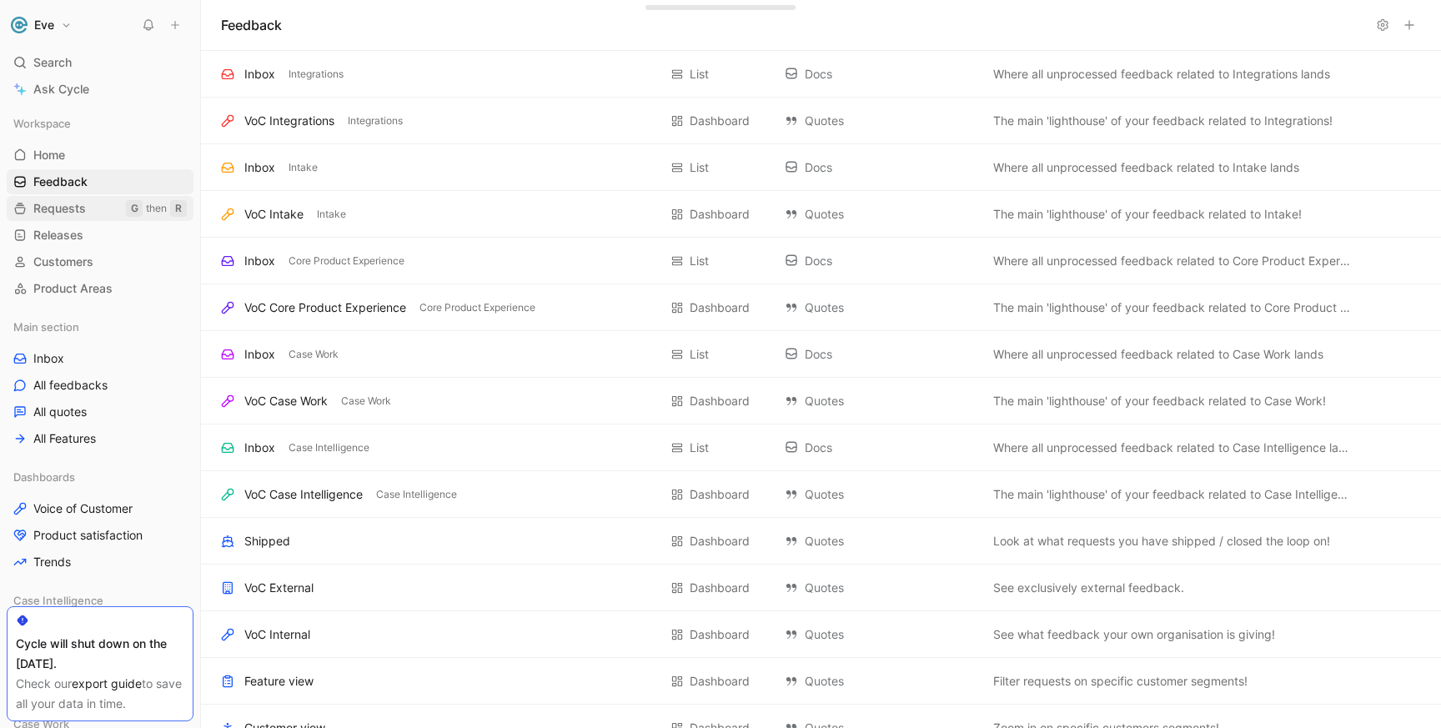
click at [102, 220] on link "Requests G then R" at bounding box center [100, 208] width 187 height 25
